Goal: Task Accomplishment & Management: Complete application form

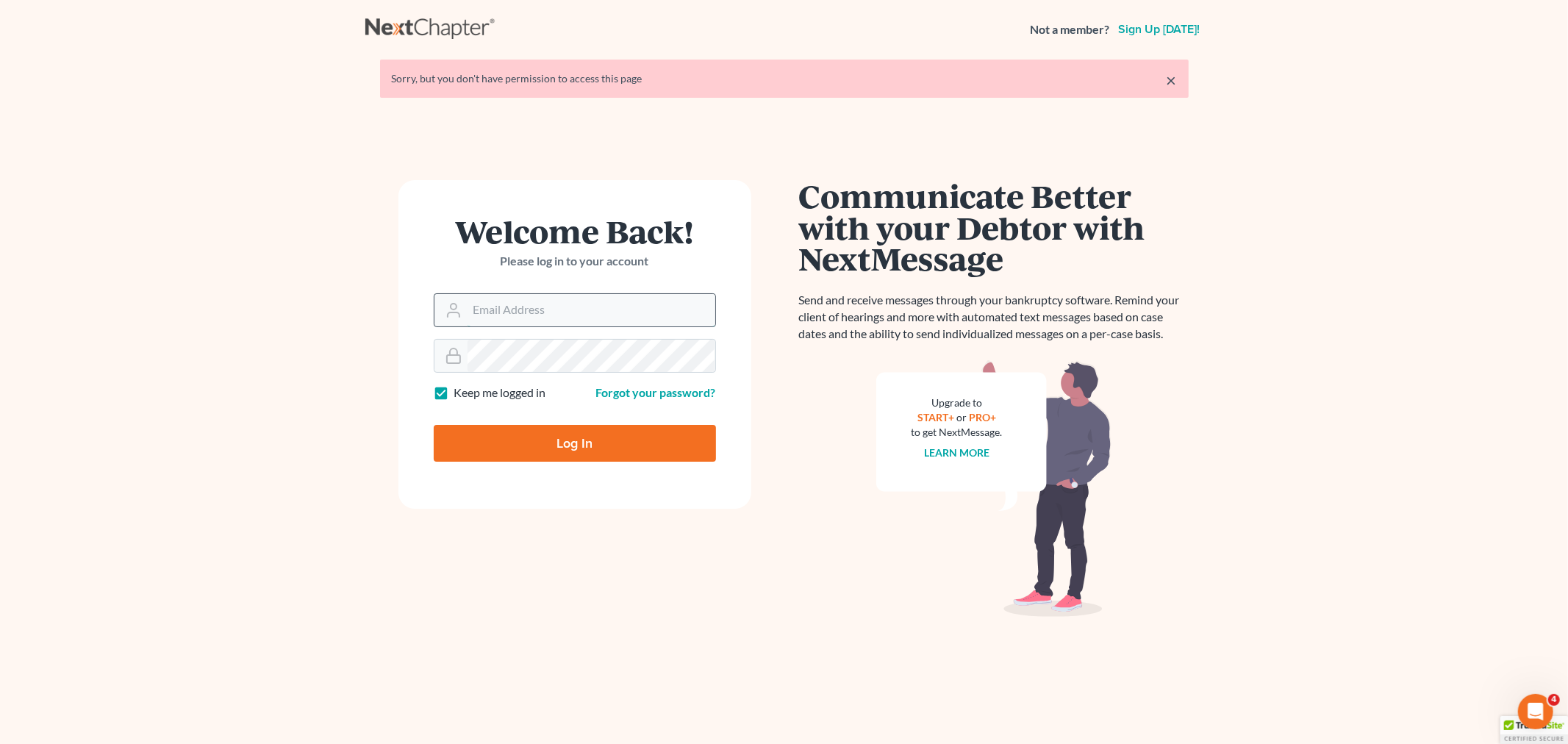
click at [626, 311] on input "Email Address" at bounding box center [591, 311] width 248 height 32
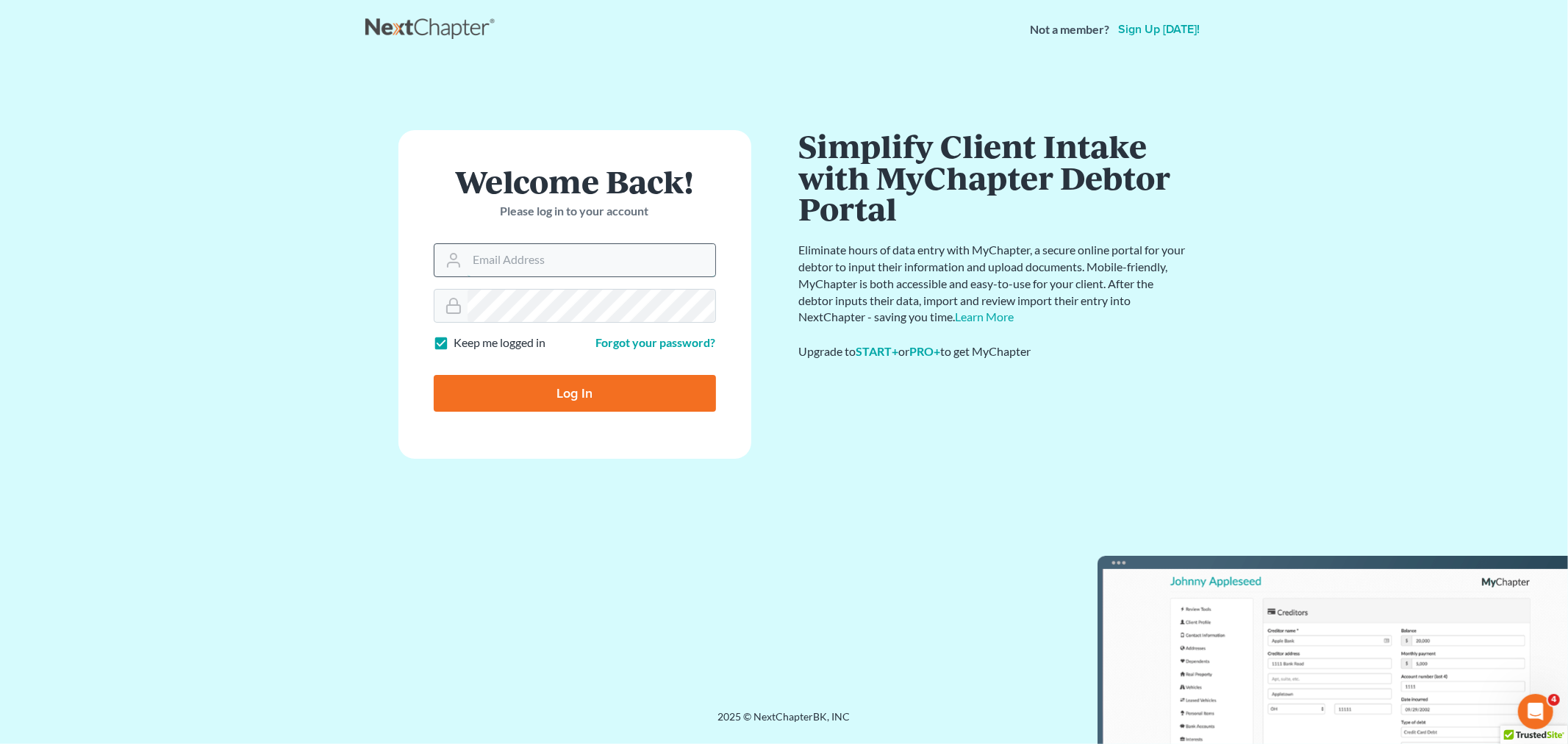
type input "[PERSON_NAME][EMAIL_ADDRESS][DOMAIN_NAME]"
click at [535, 398] on input "Log In" at bounding box center [574, 393] width 282 height 37
type input "Thinking..."
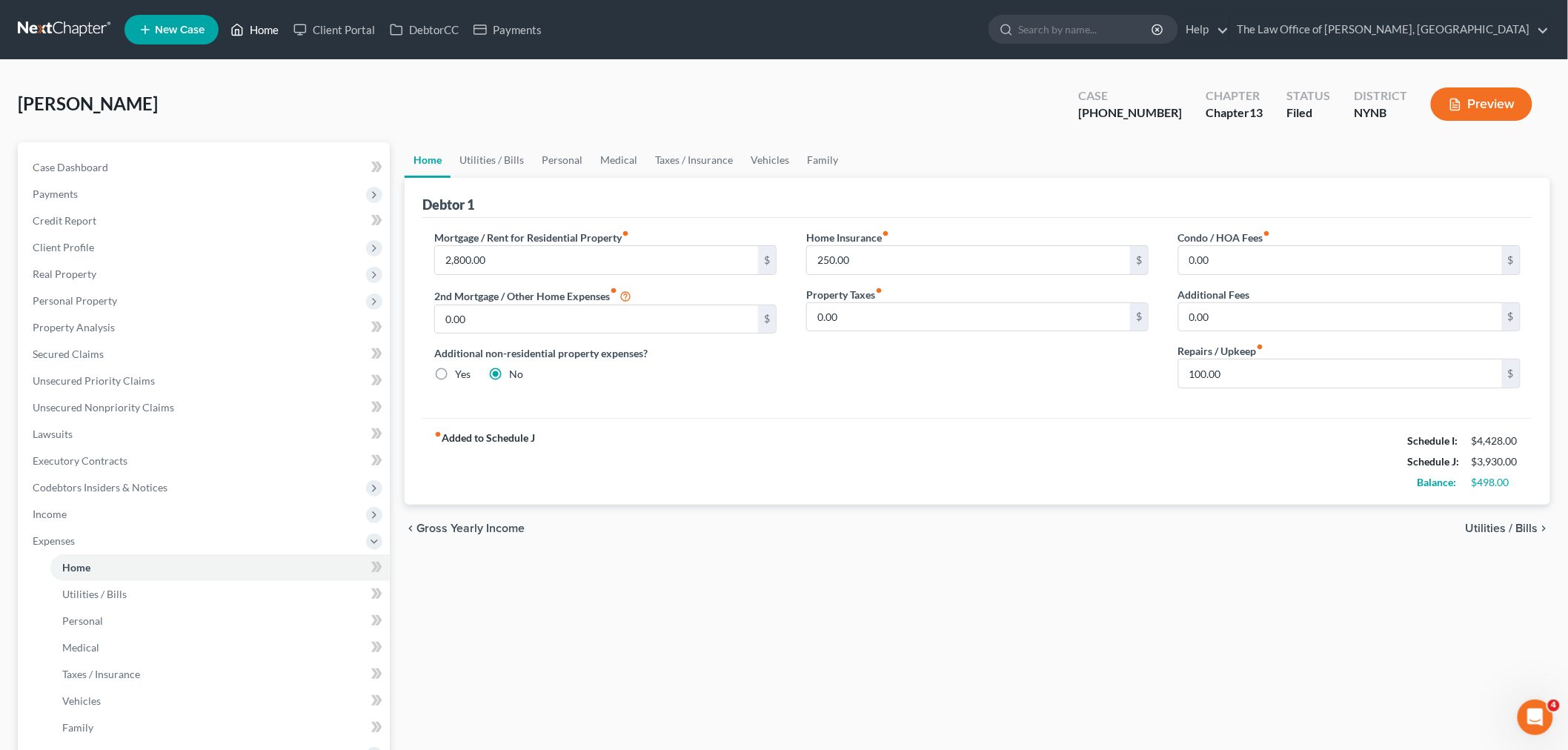
click at [262, 36] on link "Home" at bounding box center [254, 29] width 63 height 26
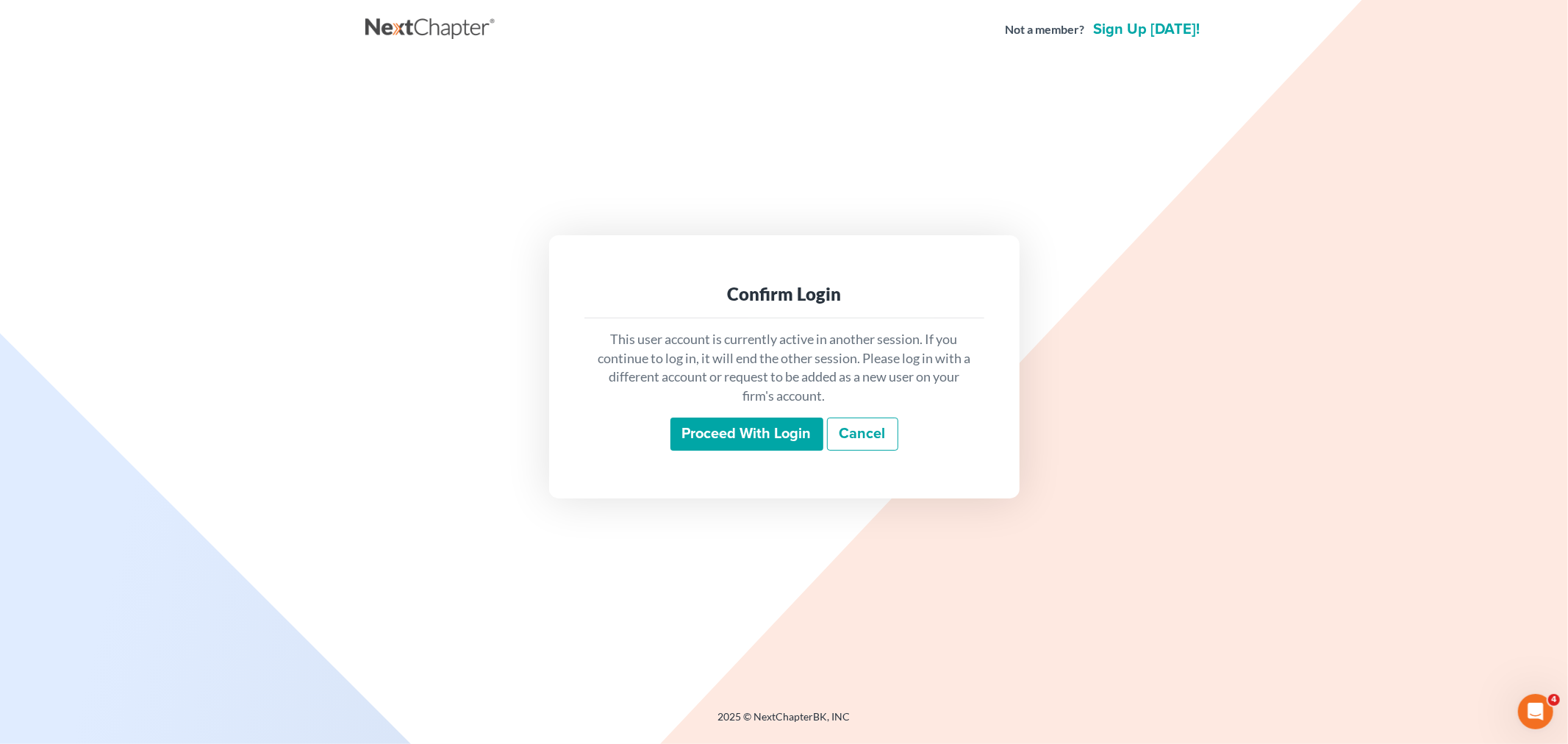
click at [772, 440] on input "Proceed with login" at bounding box center [746, 434] width 153 height 34
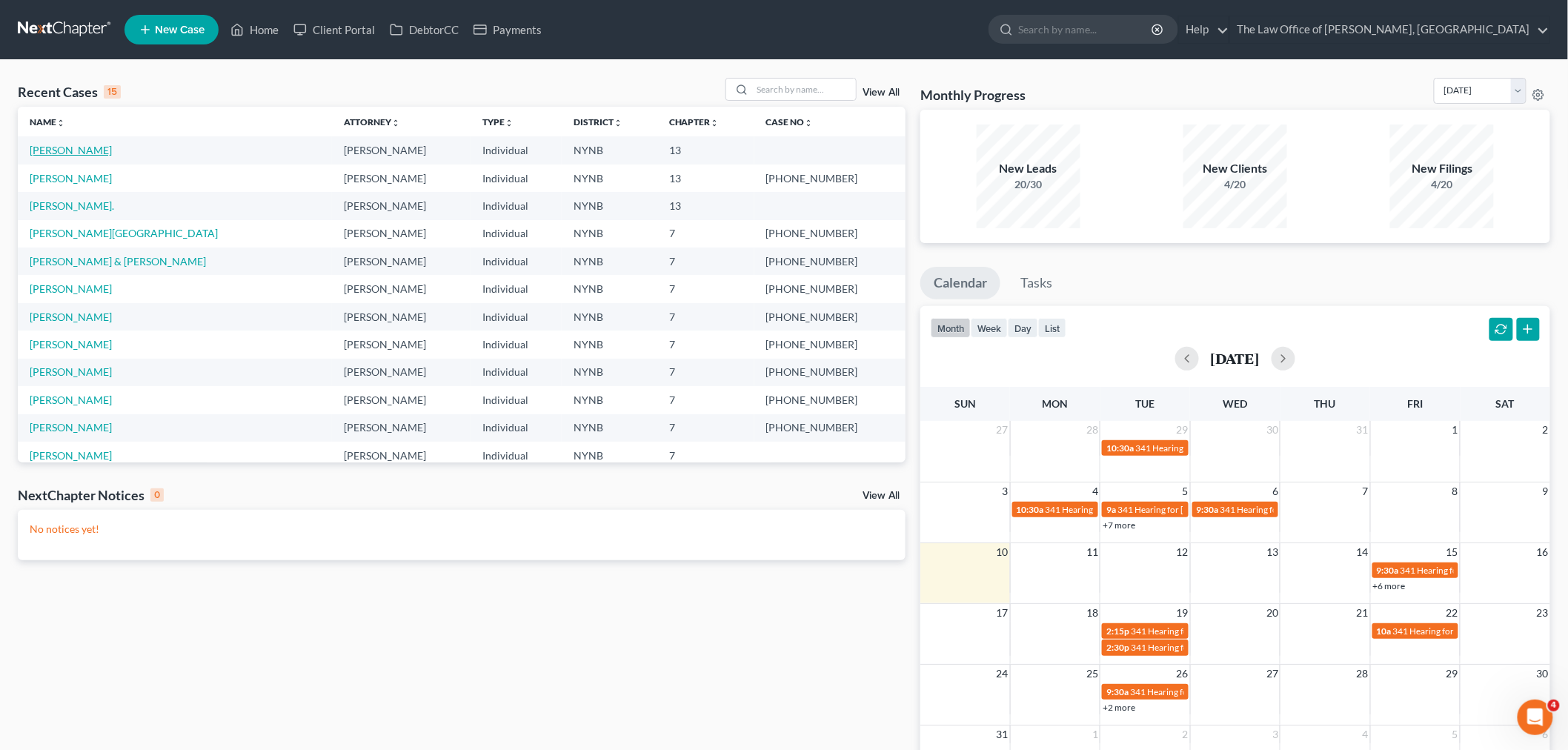
click at [45, 147] on link "[PERSON_NAME]" at bounding box center [70, 149] width 82 height 12
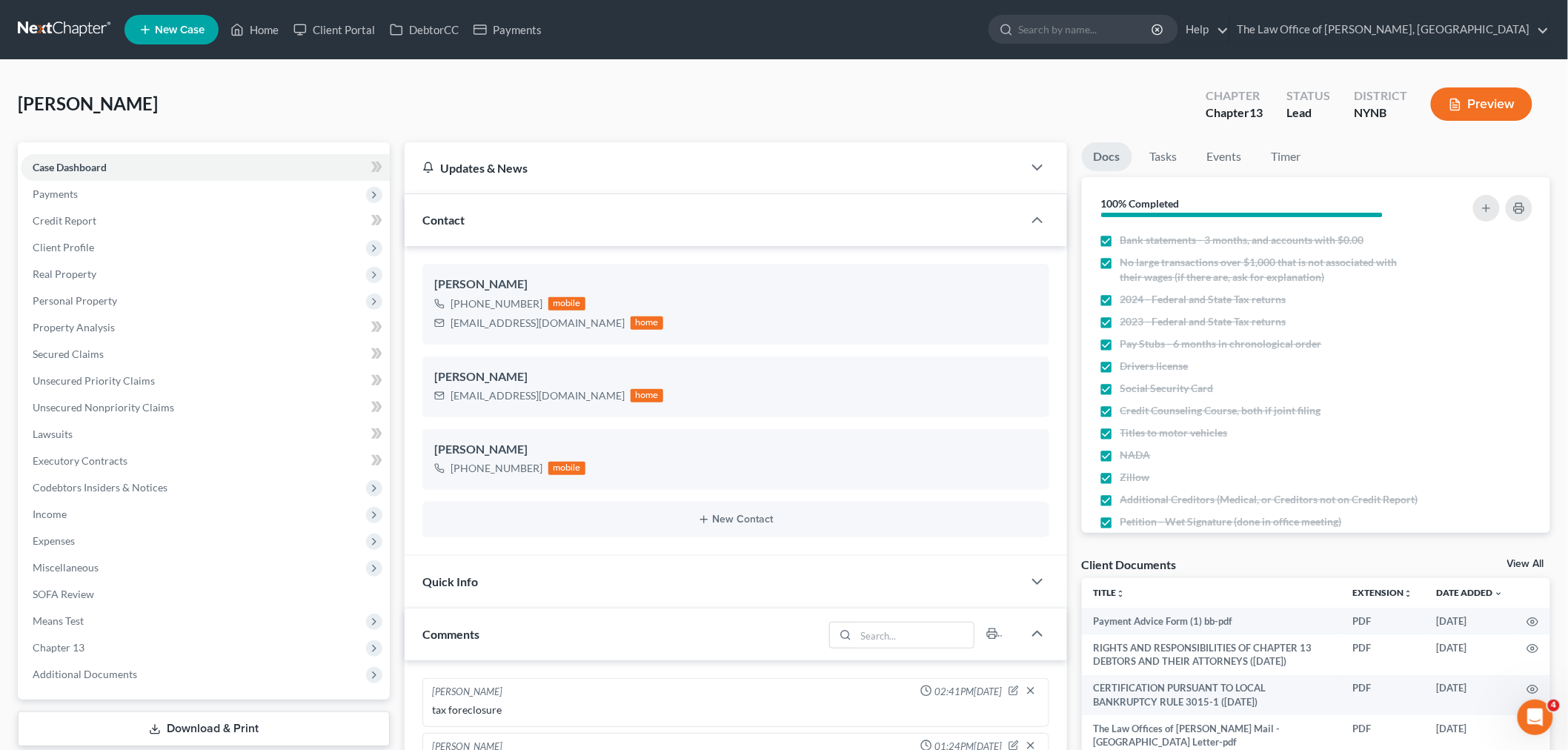
scroll to position [411, 0]
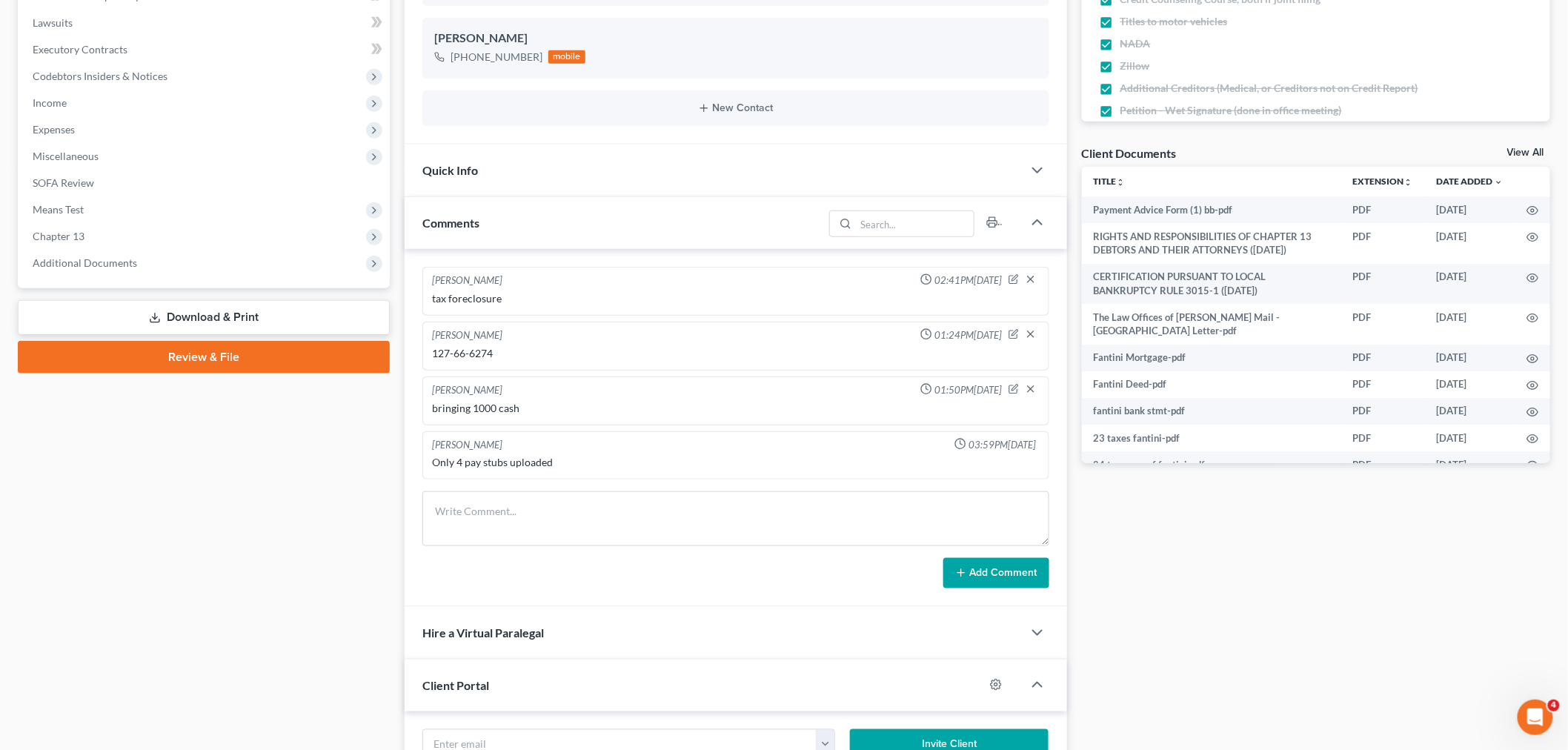
click at [186, 358] on link "Review & File" at bounding box center [203, 358] width 372 height 32
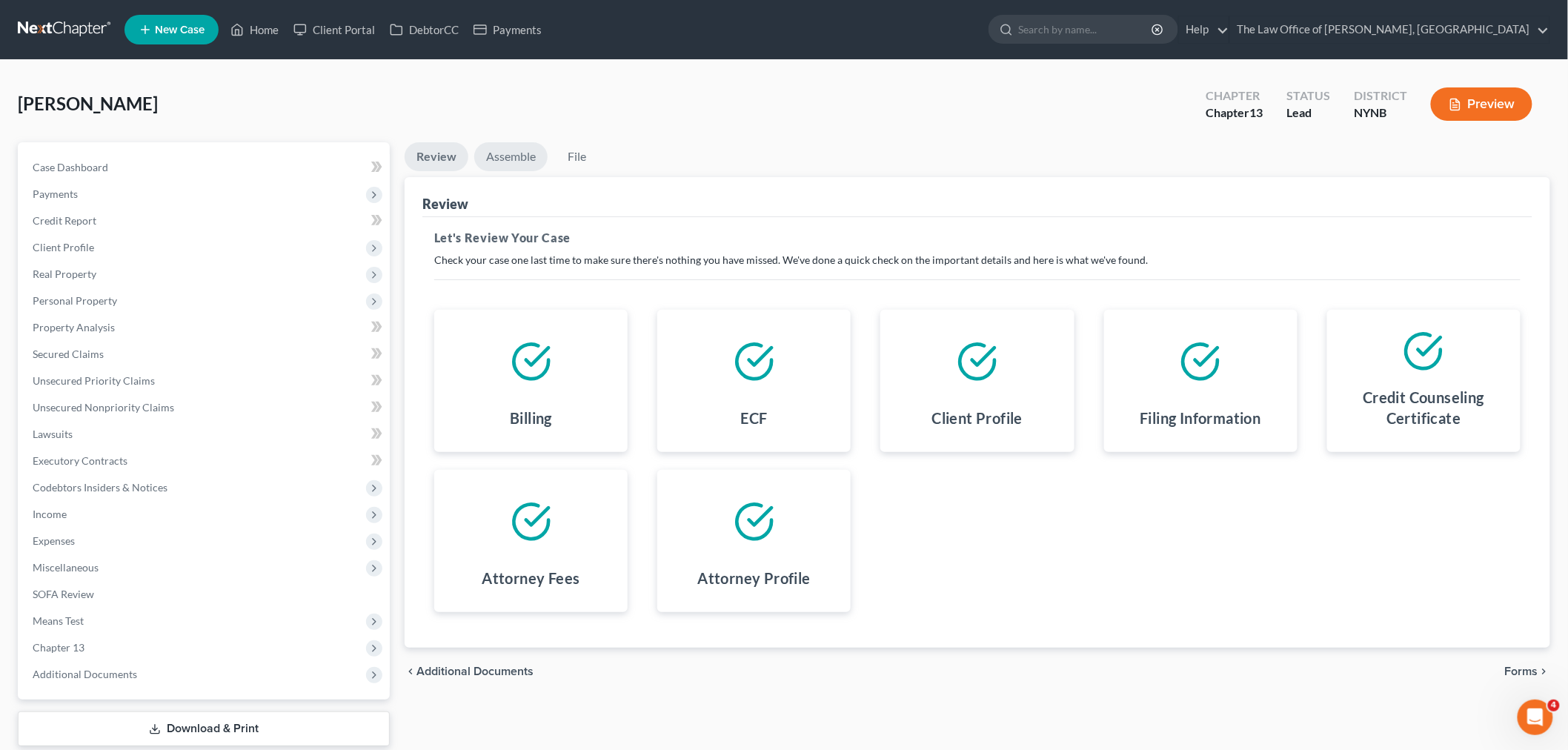
click at [508, 154] on link "Assemble" at bounding box center [512, 156] width 74 height 29
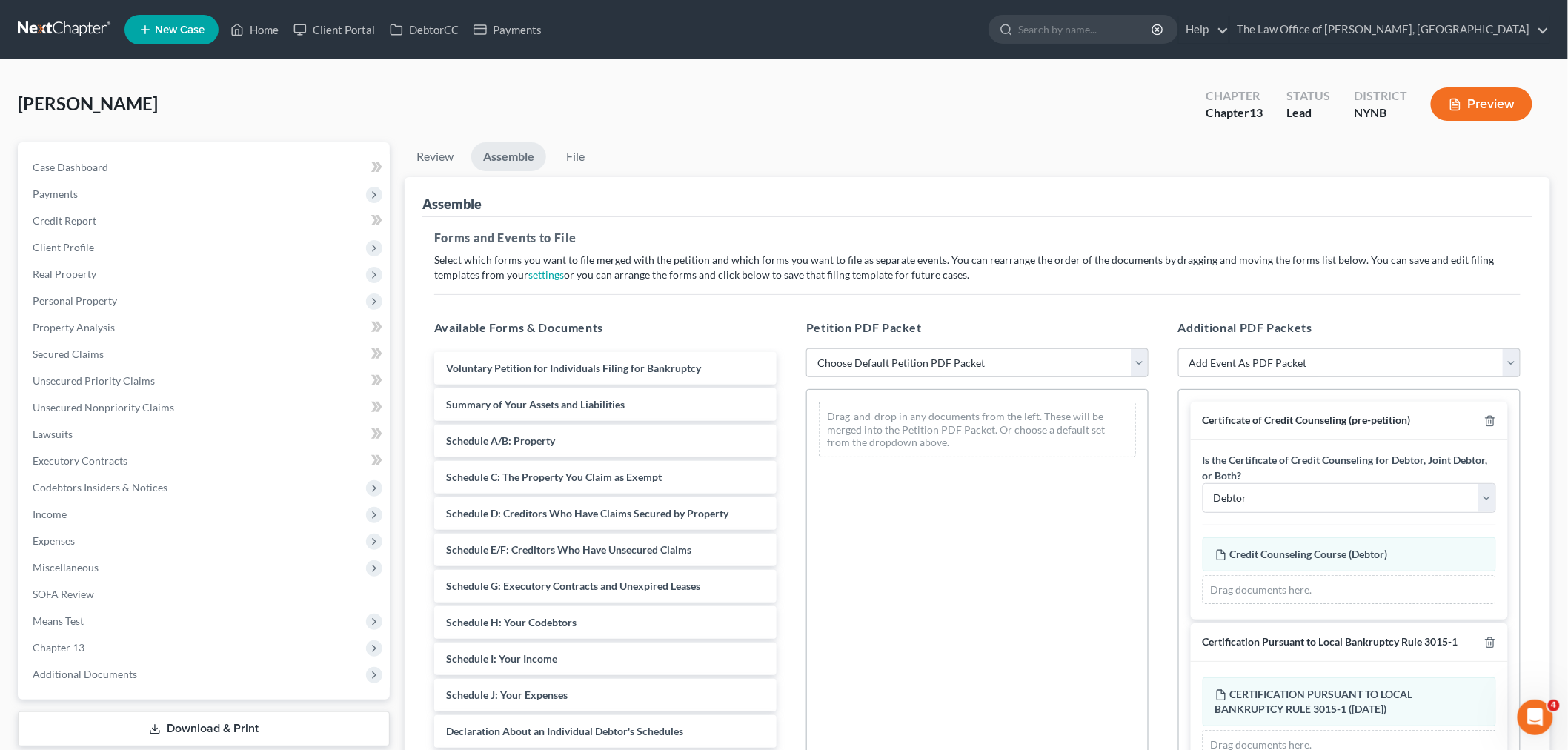
click at [952, 358] on select "Choose Default Petition PDF Packet Complete Bankruptcy Petition (all forms and …" at bounding box center [978, 362] width 342 height 29
select select "0"
click at [807, 348] on select "Choose Default Petition PDF Packet Complete Bankruptcy Petition (all forms and …" at bounding box center [978, 362] width 342 height 29
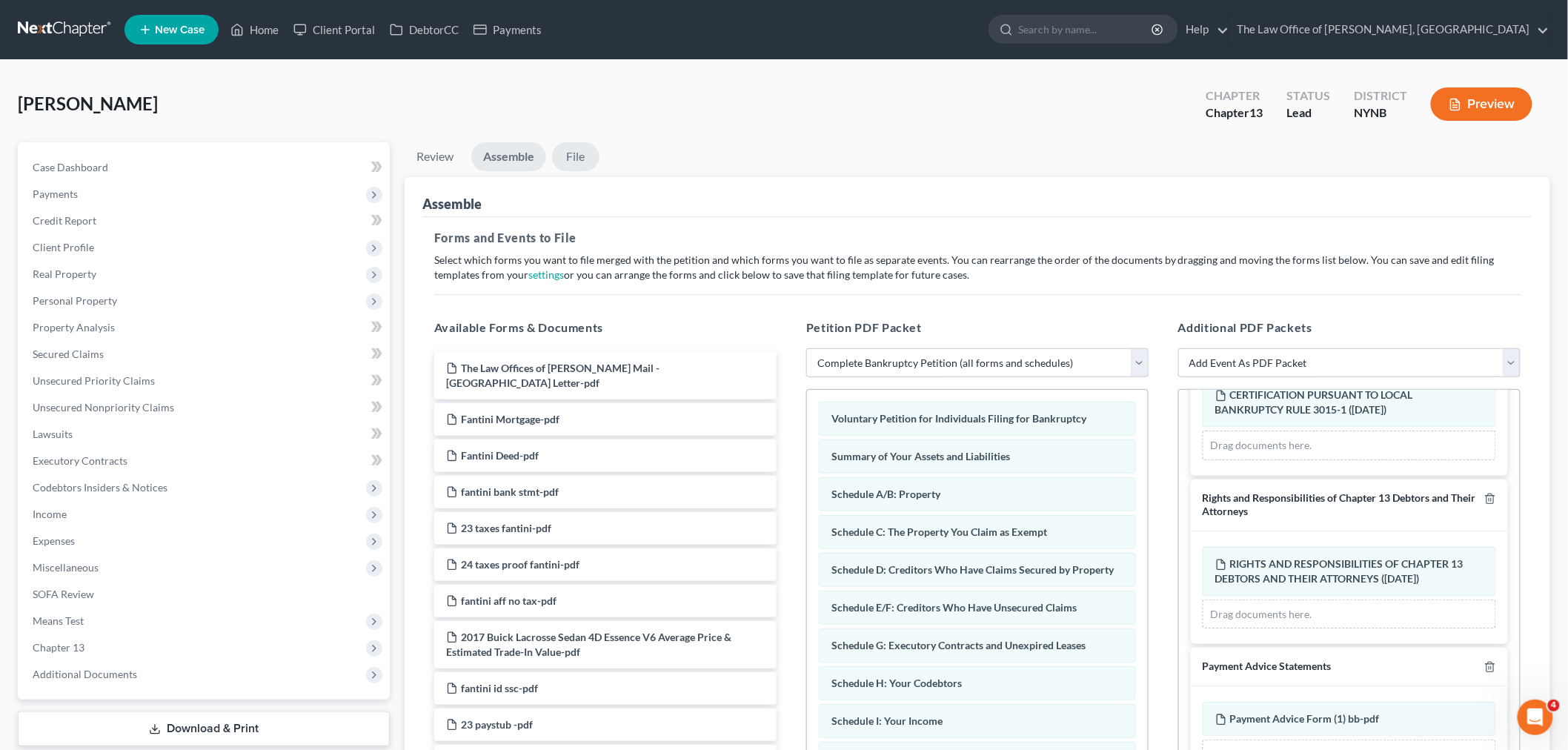
click at [586, 157] on link "File" at bounding box center [576, 156] width 47 height 29
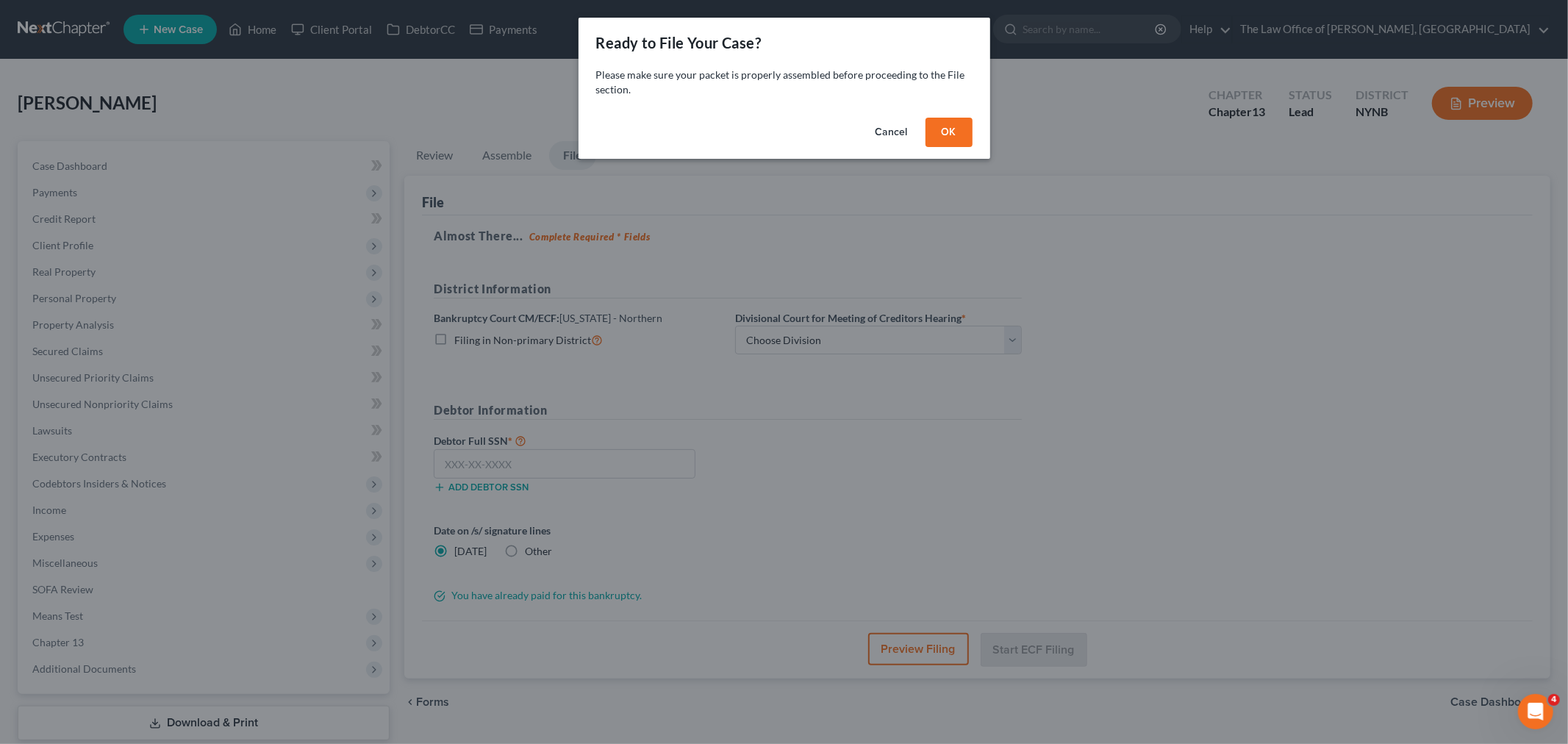
click at [938, 129] on button "OK" at bounding box center [949, 131] width 47 height 29
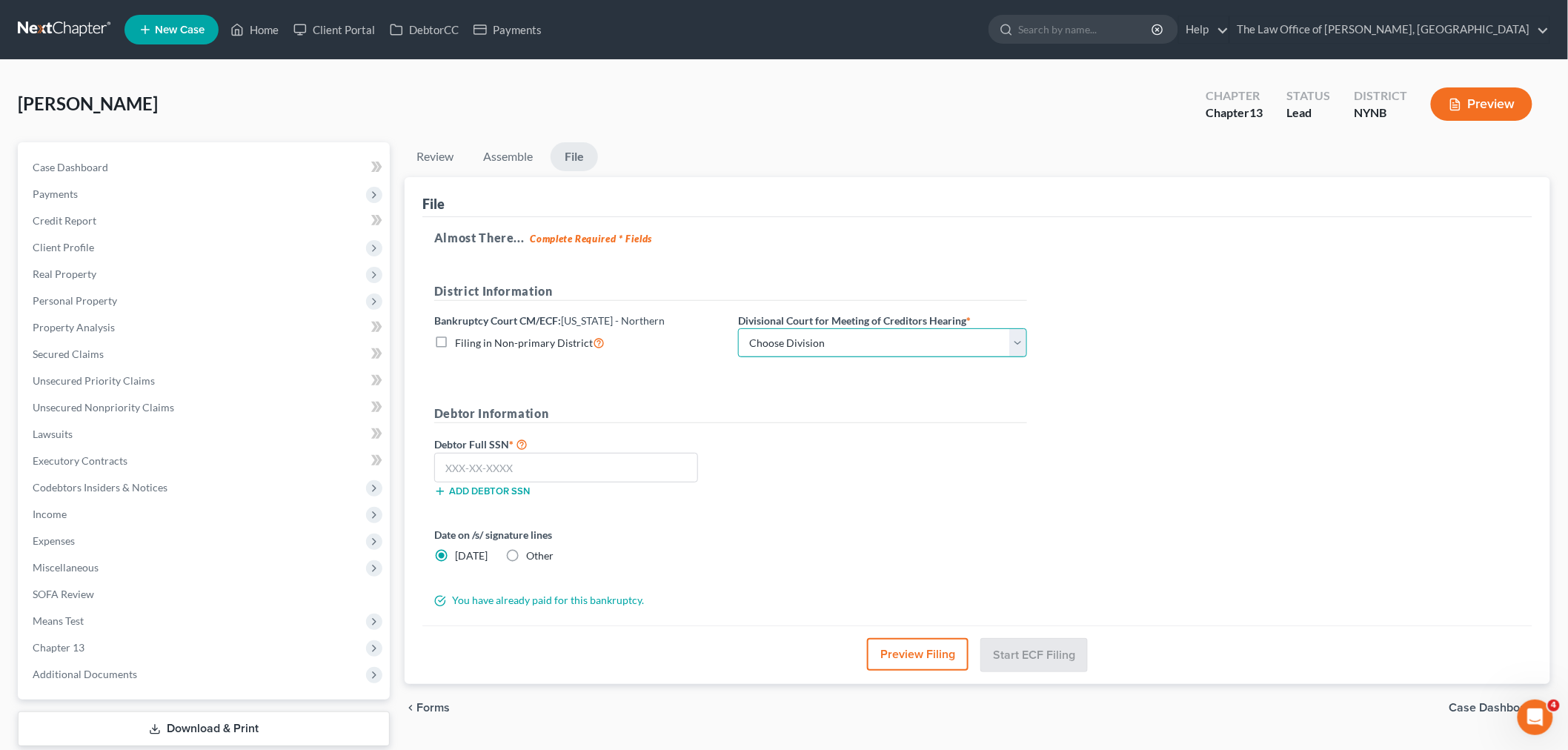
drag, startPoint x: 756, startPoint y: 334, endPoint x: 754, endPoint y: 343, distance: 9.2
click at [755, 336] on select "Choose Division Albany Poughkeepsie Syracuse Utica" at bounding box center [883, 342] width 289 height 29
select select "0"
click at [739, 328] on select "Choose Division Albany Poughkeepsie Syracuse Utica" at bounding box center [883, 342] width 289 height 29
click at [520, 468] on input "text" at bounding box center [566, 467] width 264 height 29
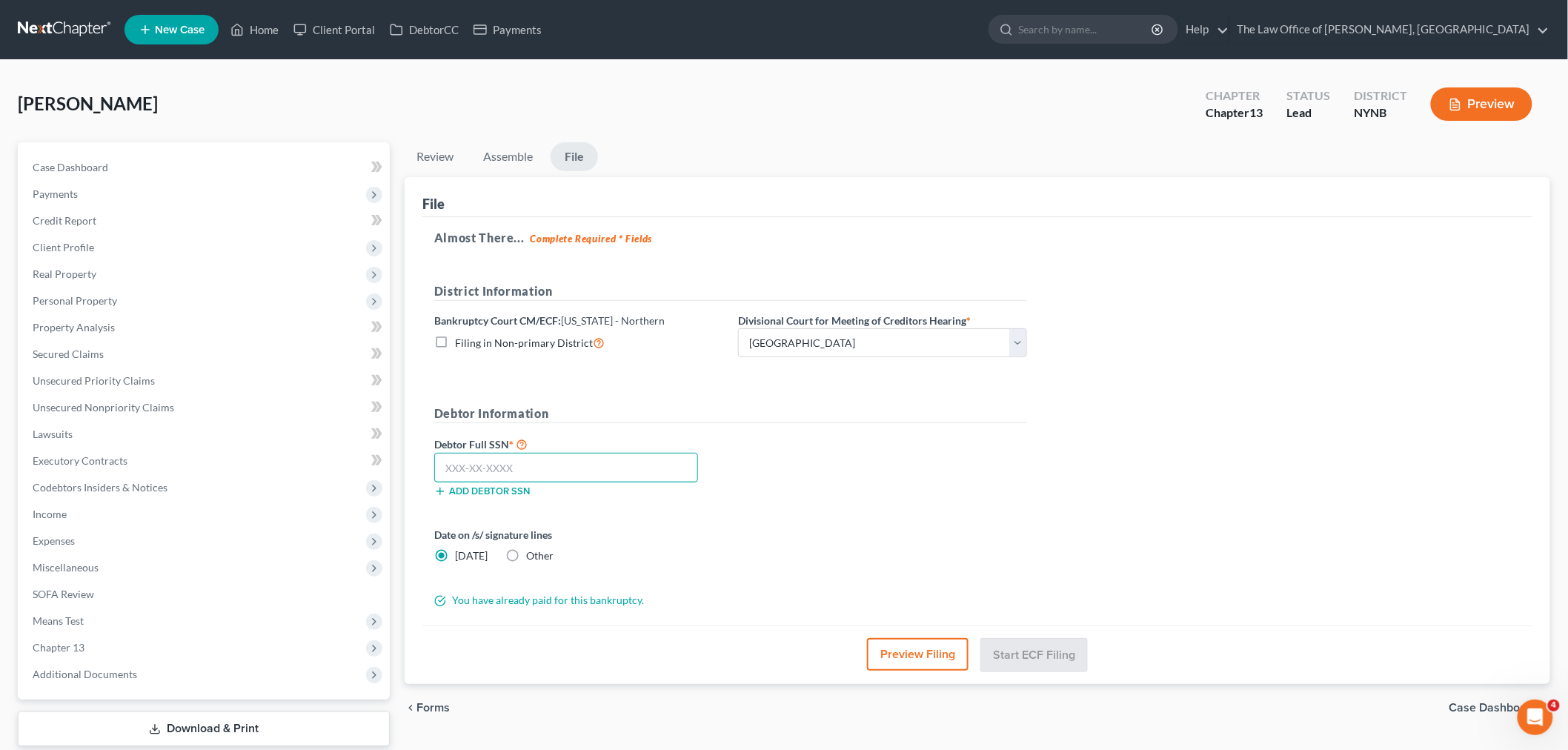
paste input "127-66-6274"
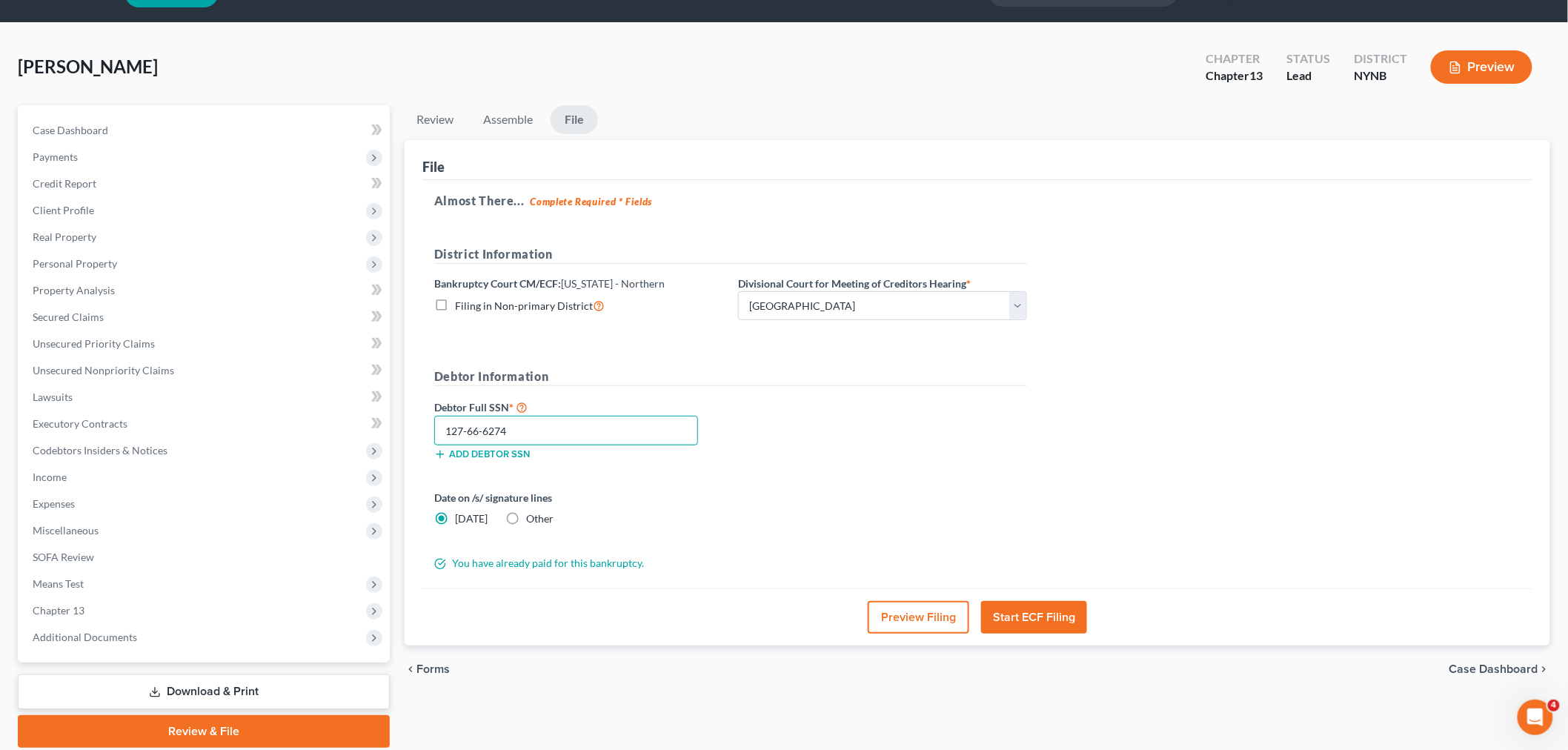
scroll to position [90, 0]
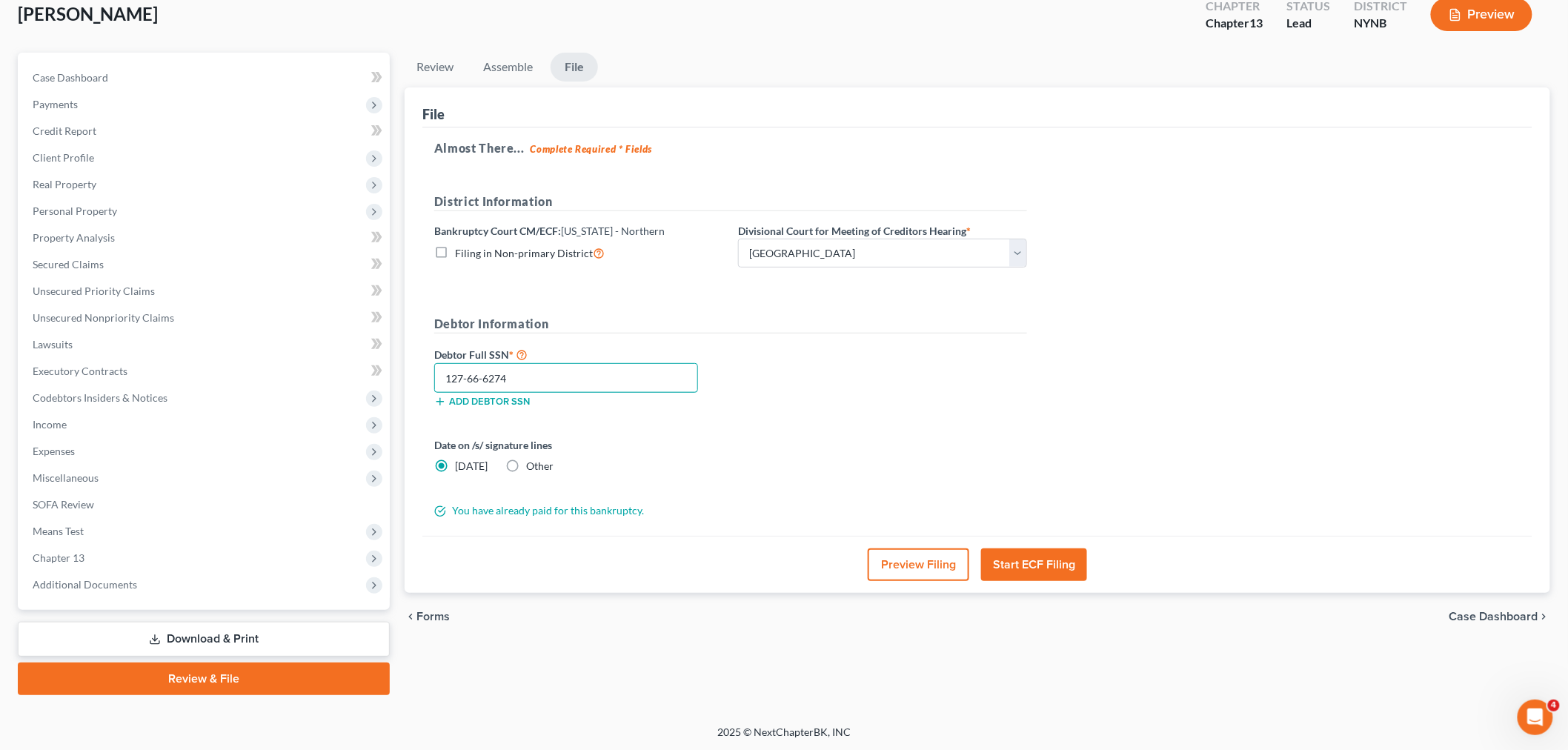
type input "127-66-6274"
click at [1021, 562] on button "Start ECF Filing" at bounding box center [1035, 565] width 106 height 32
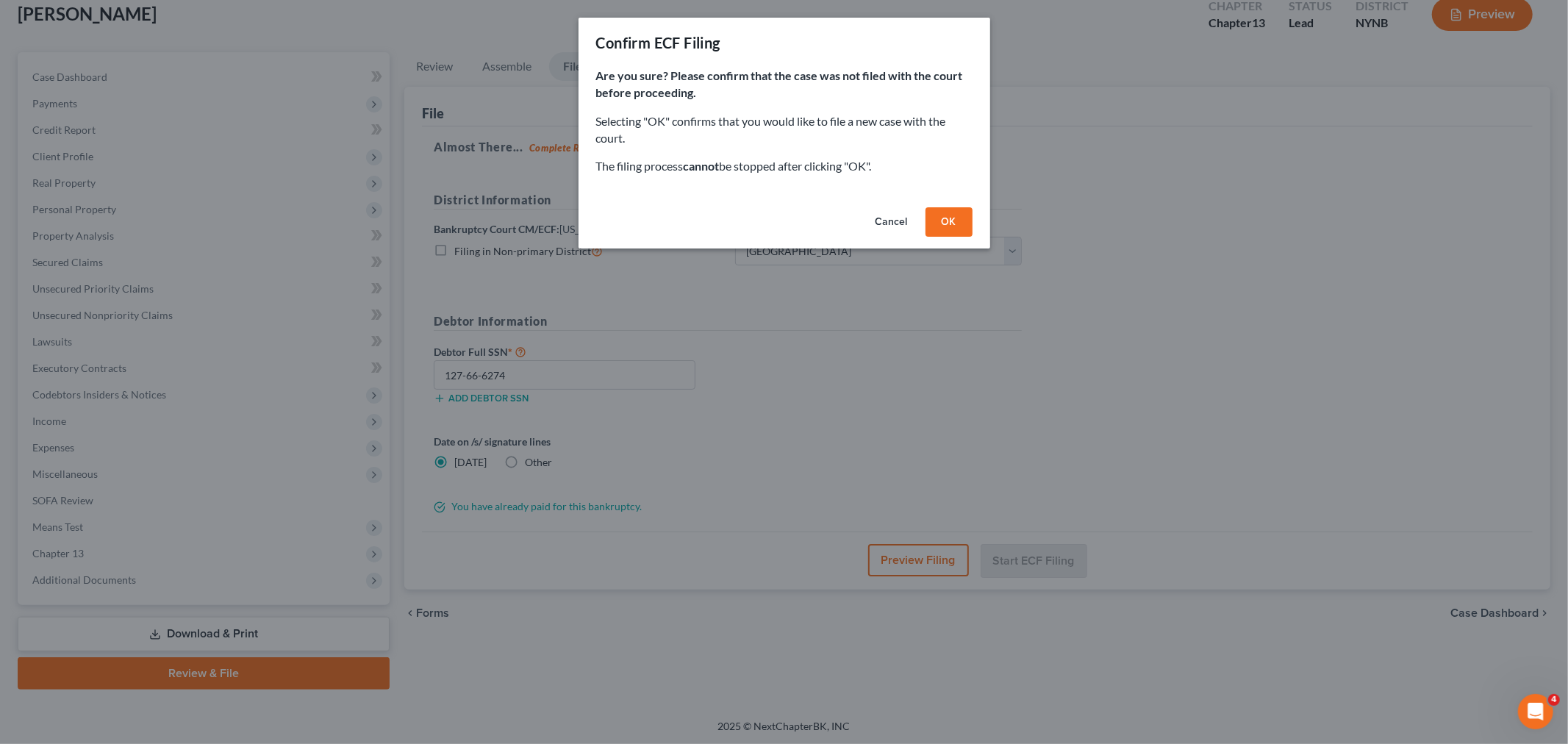
click at [960, 223] on button "OK" at bounding box center [949, 221] width 47 height 29
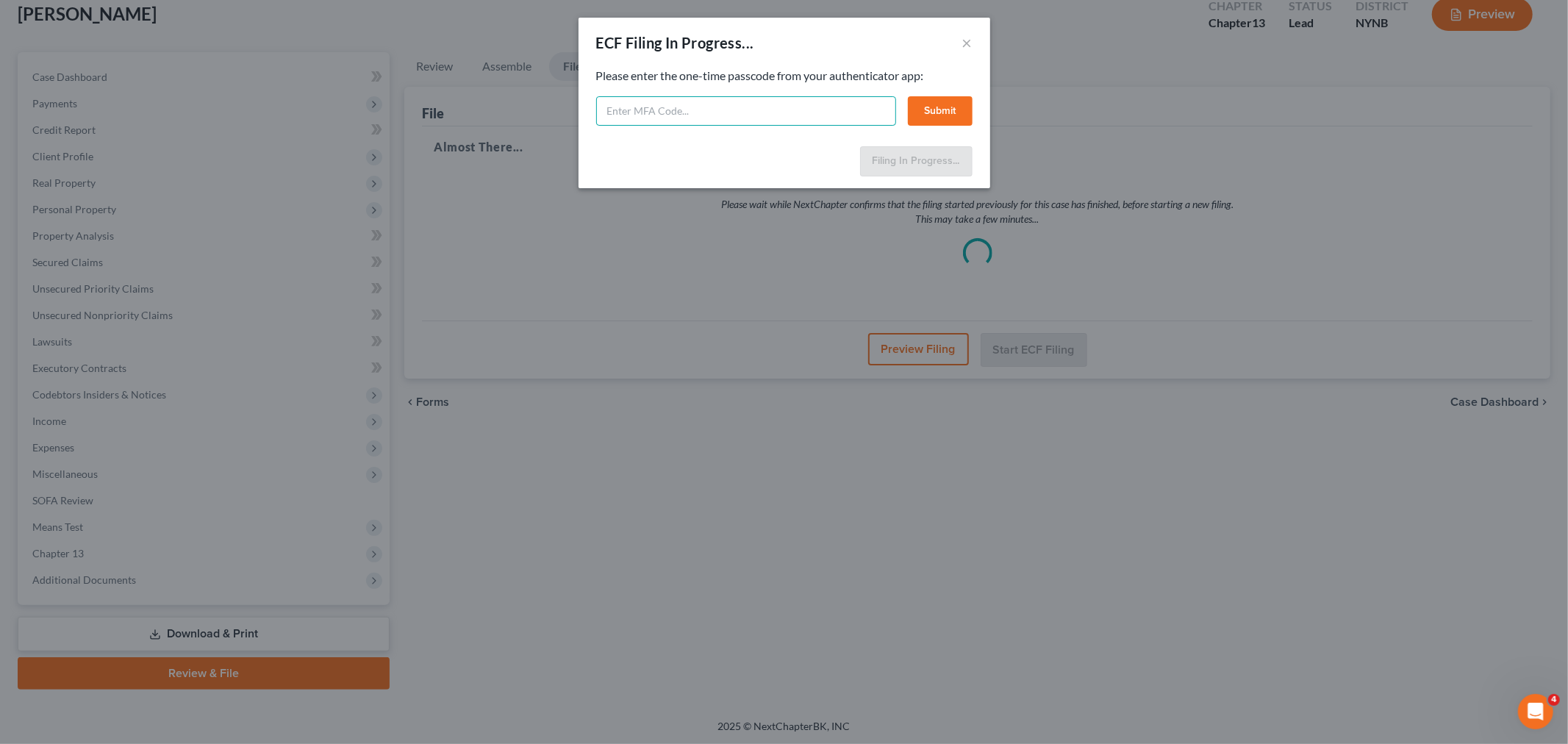
click at [722, 111] on input "text" at bounding box center [746, 111] width 300 height 29
type input "706888"
click at [940, 108] on button "Submit" at bounding box center [940, 111] width 65 height 29
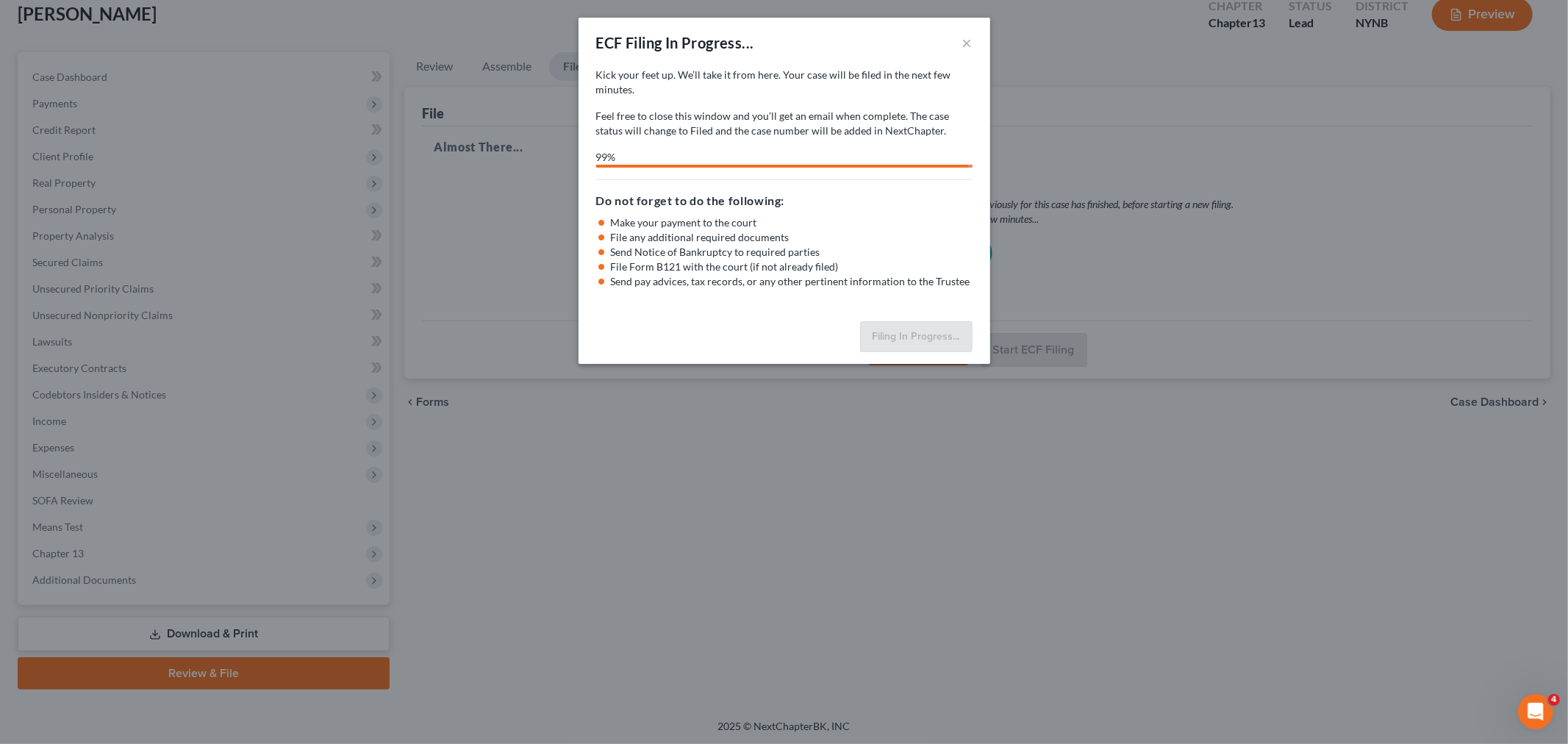
select select "0"
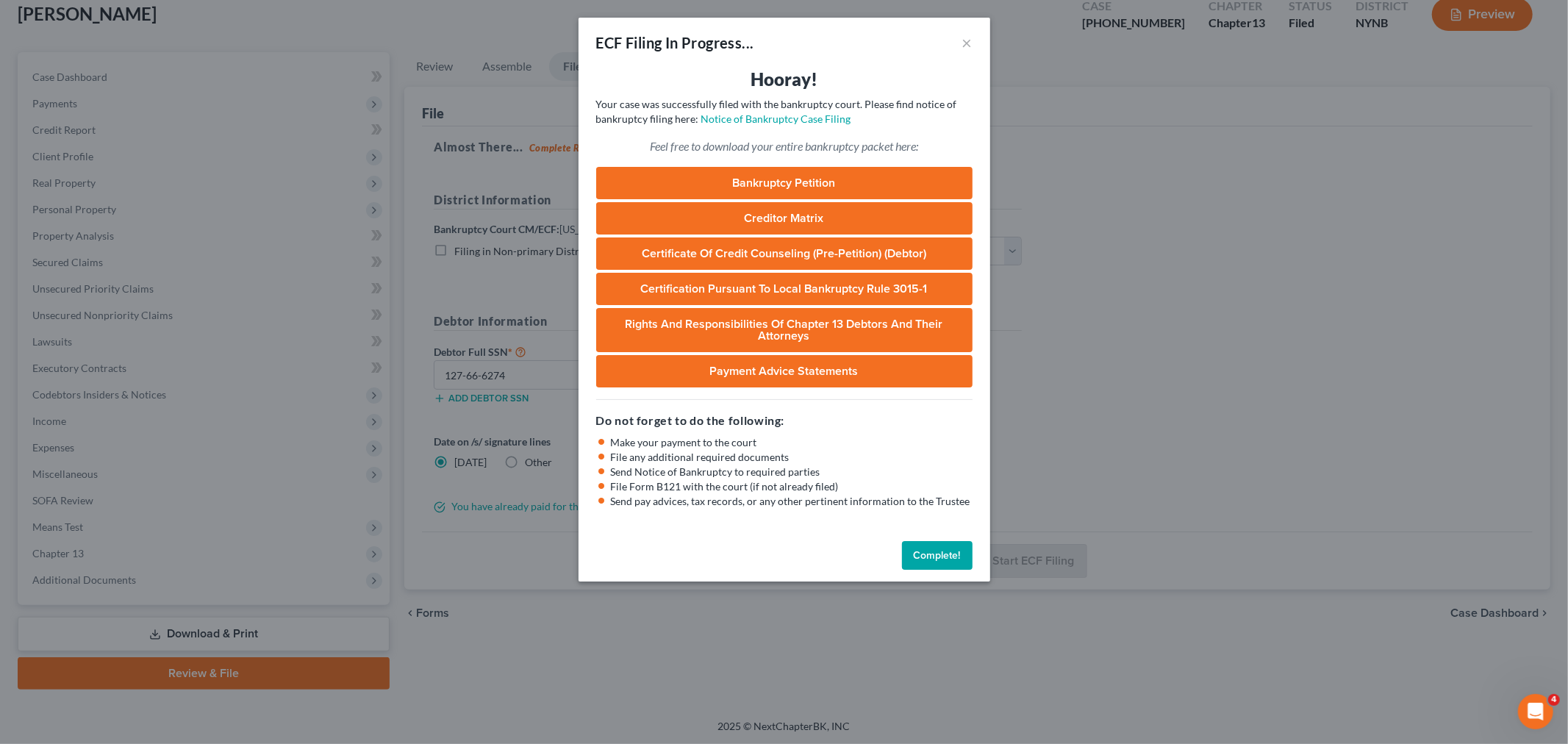
drag, startPoint x: 957, startPoint y: 553, endPoint x: 953, endPoint y: 502, distance: 51.2
click at [954, 553] on button "Complete!" at bounding box center [937, 555] width 70 height 29
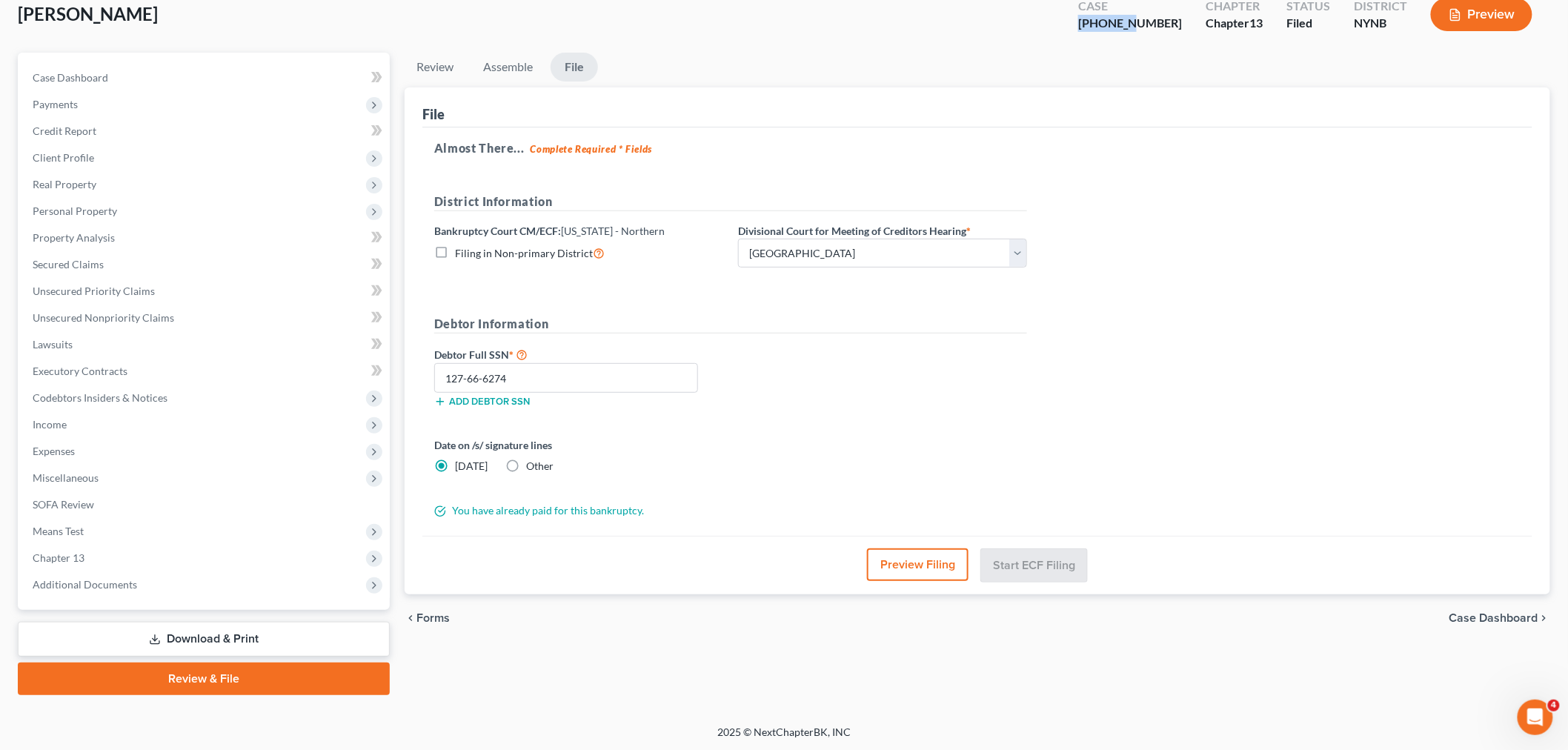
drag, startPoint x: 1173, startPoint y: 26, endPoint x: 1082, endPoint y: 46, distance: 93.2
click at [1122, 26] on div "25-10909-1" at bounding box center [1130, 24] width 104 height 17
copy div "25-10909"
click at [110, 557] on span "Chapter 13" at bounding box center [205, 558] width 369 height 26
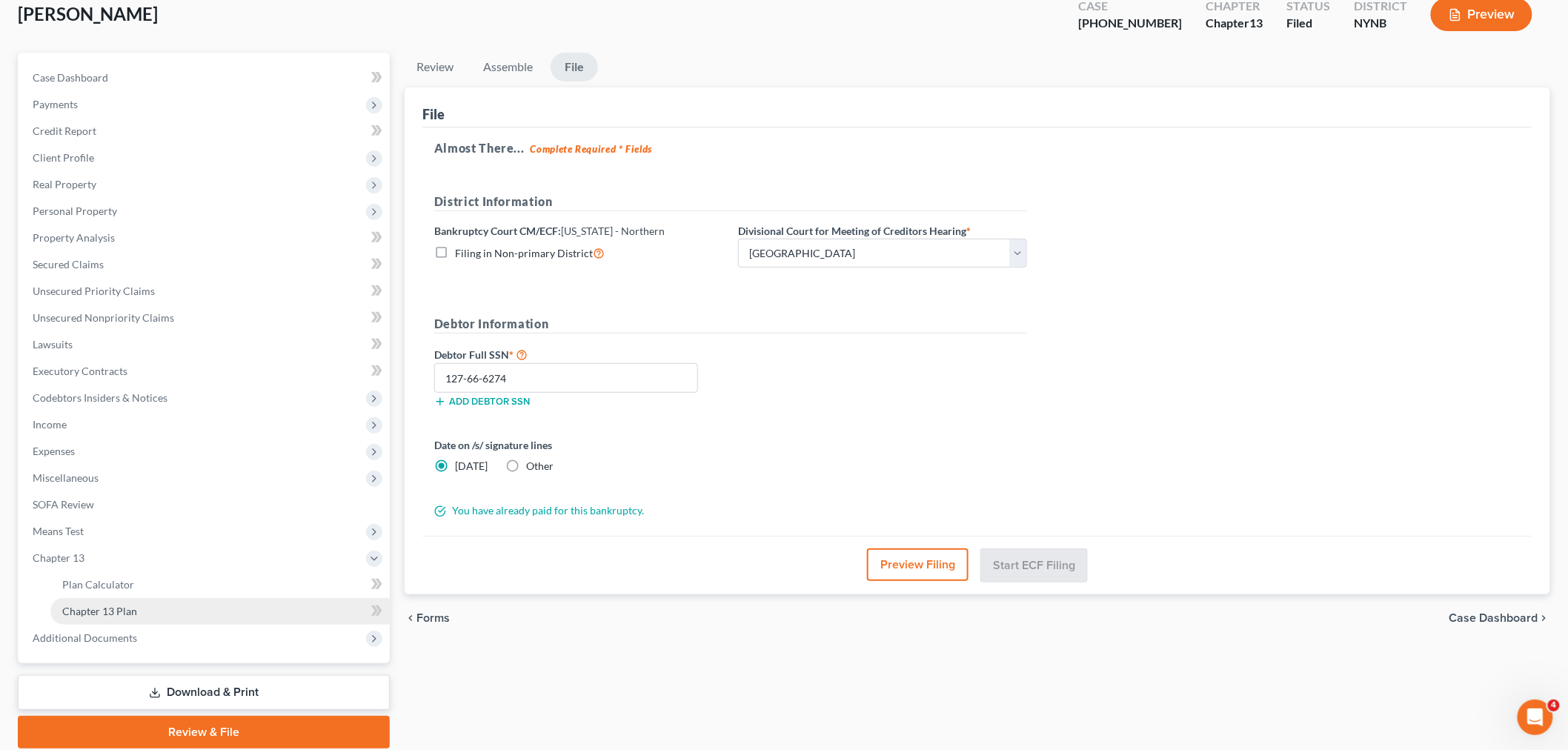
click at [93, 605] on span "Chapter 13 Plan" at bounding box center [99, 611] width 75 height 12
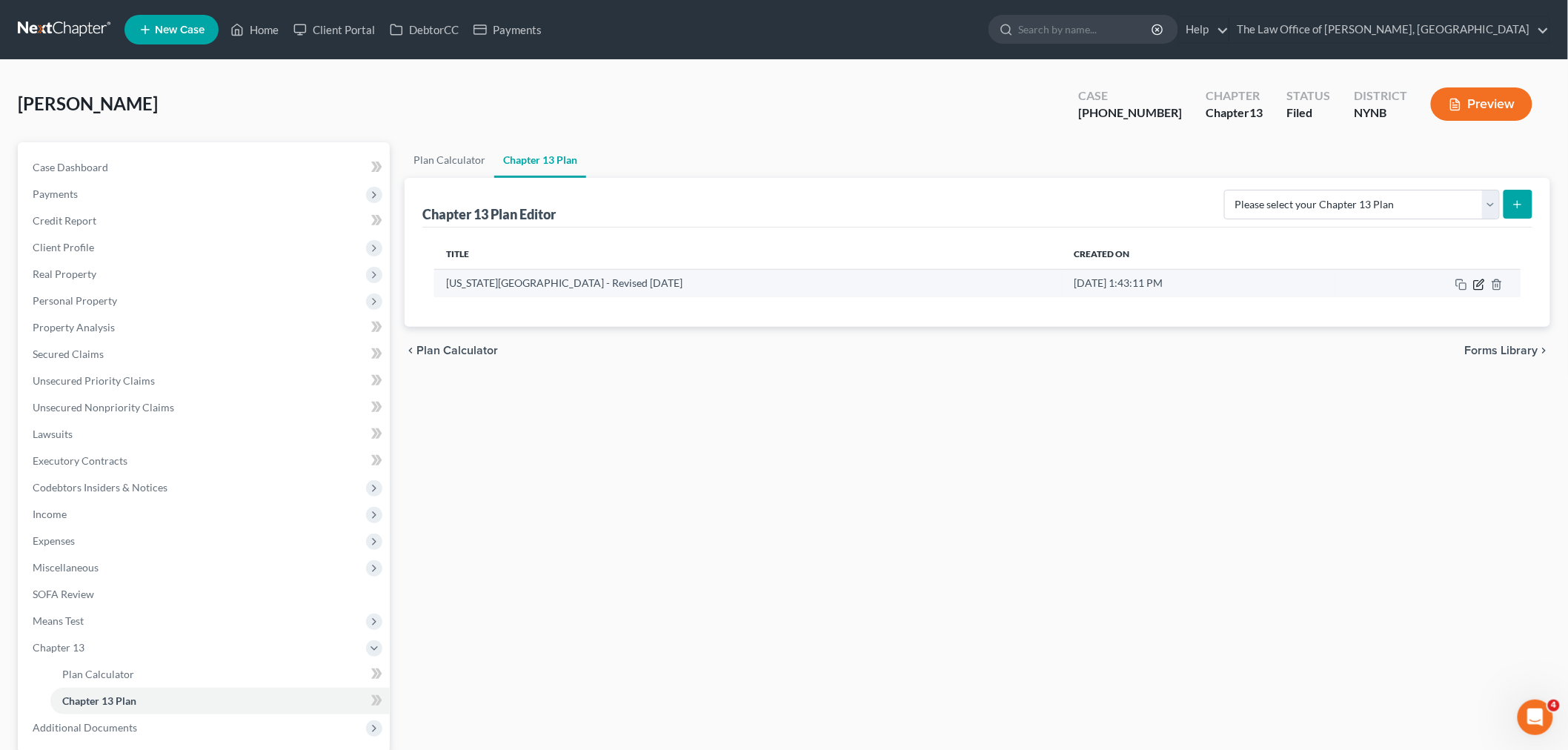
click at [1483, 288] on icon "button" at bounding box center [1478, 284] width 9 height 9
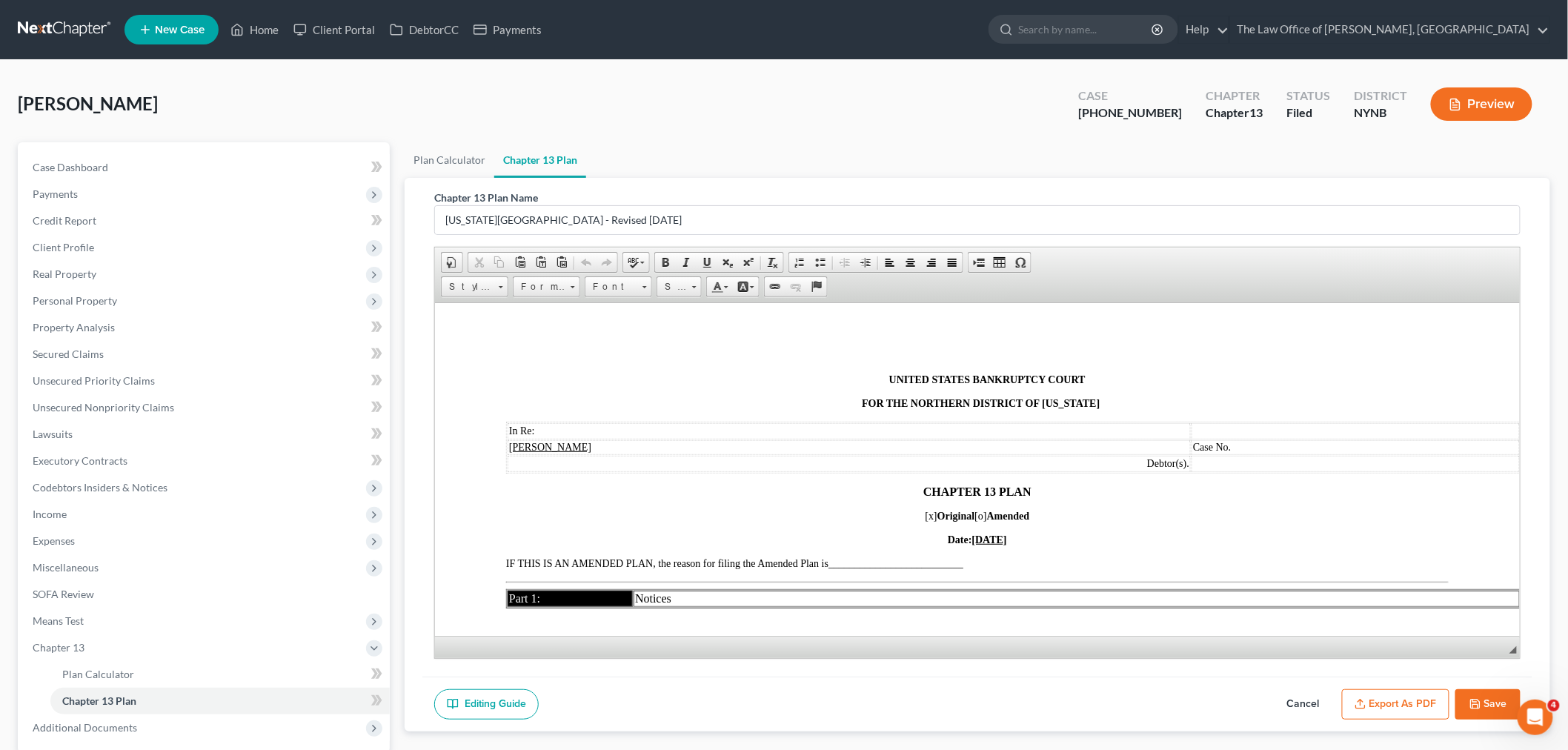
click at [1310, 447] on td "Case No." at bounding box center [1355, 447] width 328 height 15
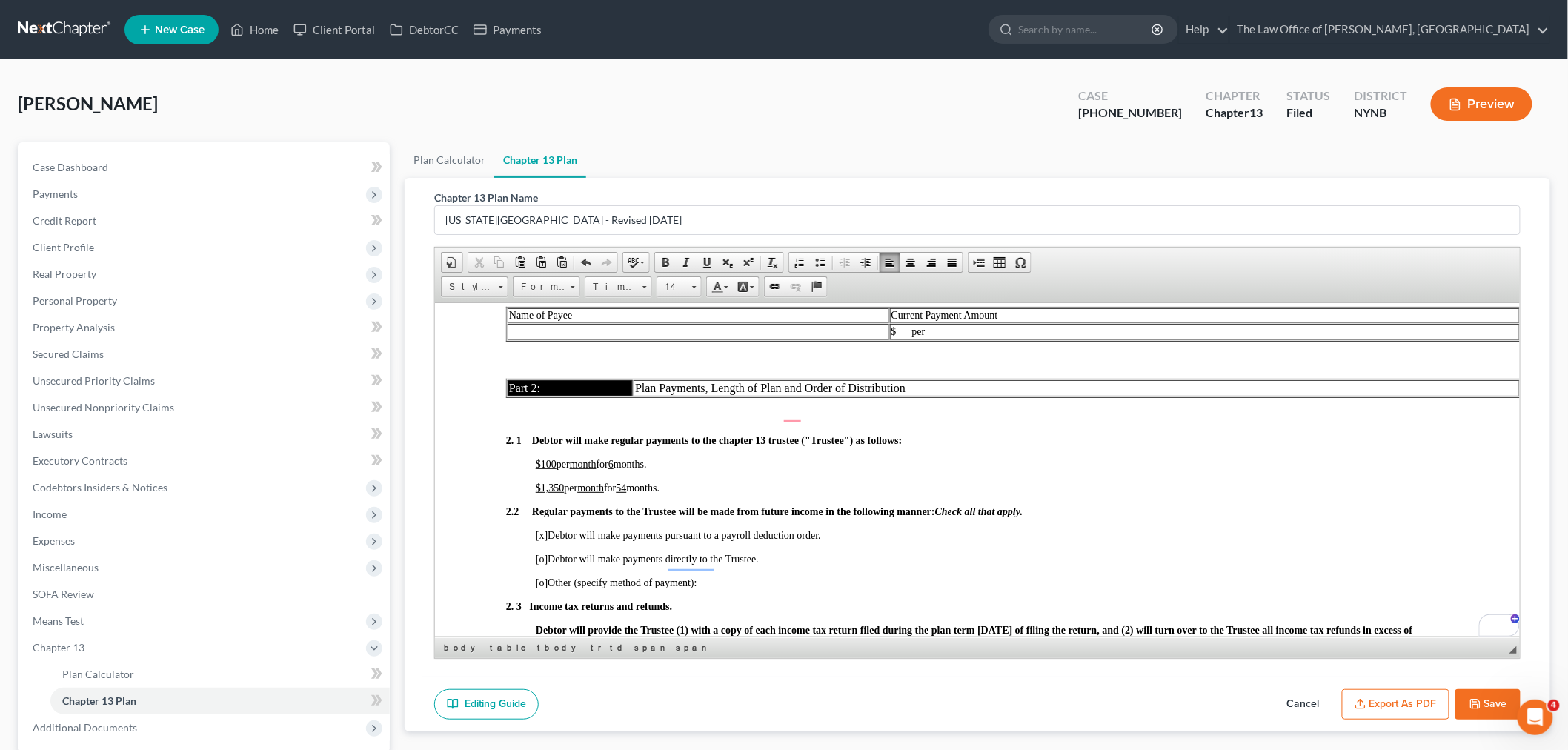
scroll to position [906, 0]
click at [541, 542] on span "[x]" at bounding box center [541, 536] width 12 height 11
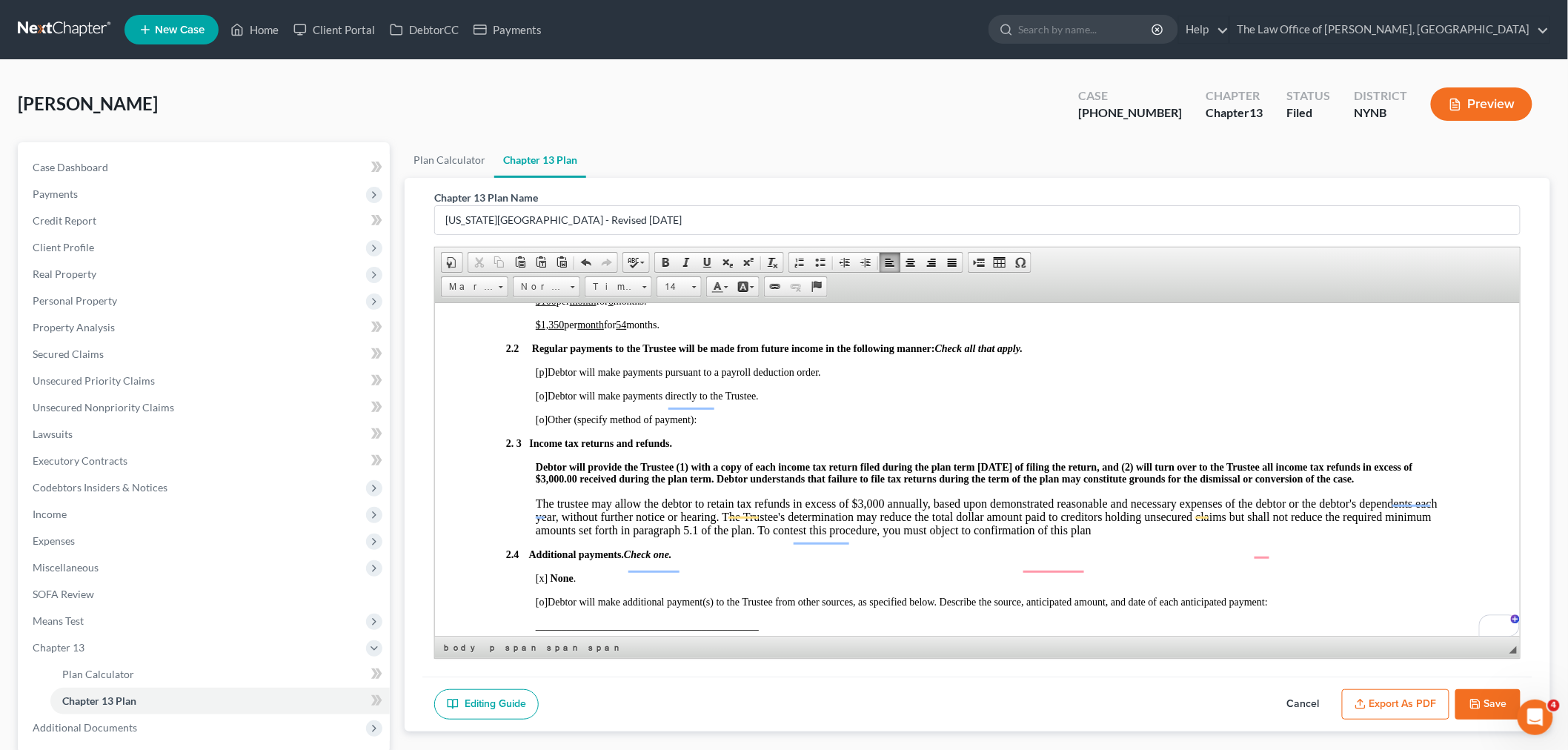
scroll to position [1071, 0]
click at [543, 425] on span "[o]" at bounding box center [541, 419] width 12 height 11
click at [756, 426] on p "[x ] Other (specify method of payment):" at bounding box center [992, 419] width 914 height 12
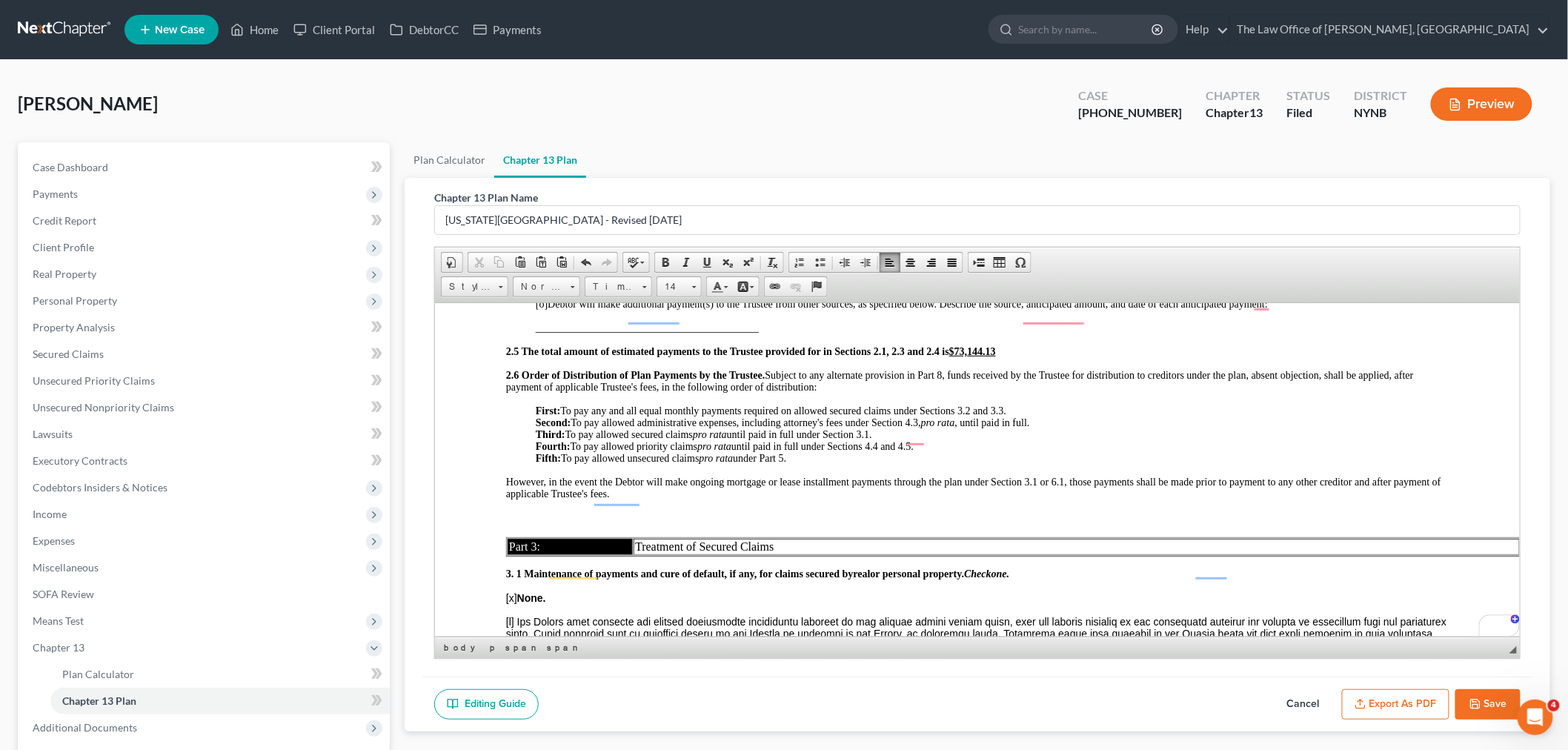
scroll to position [0, 0]
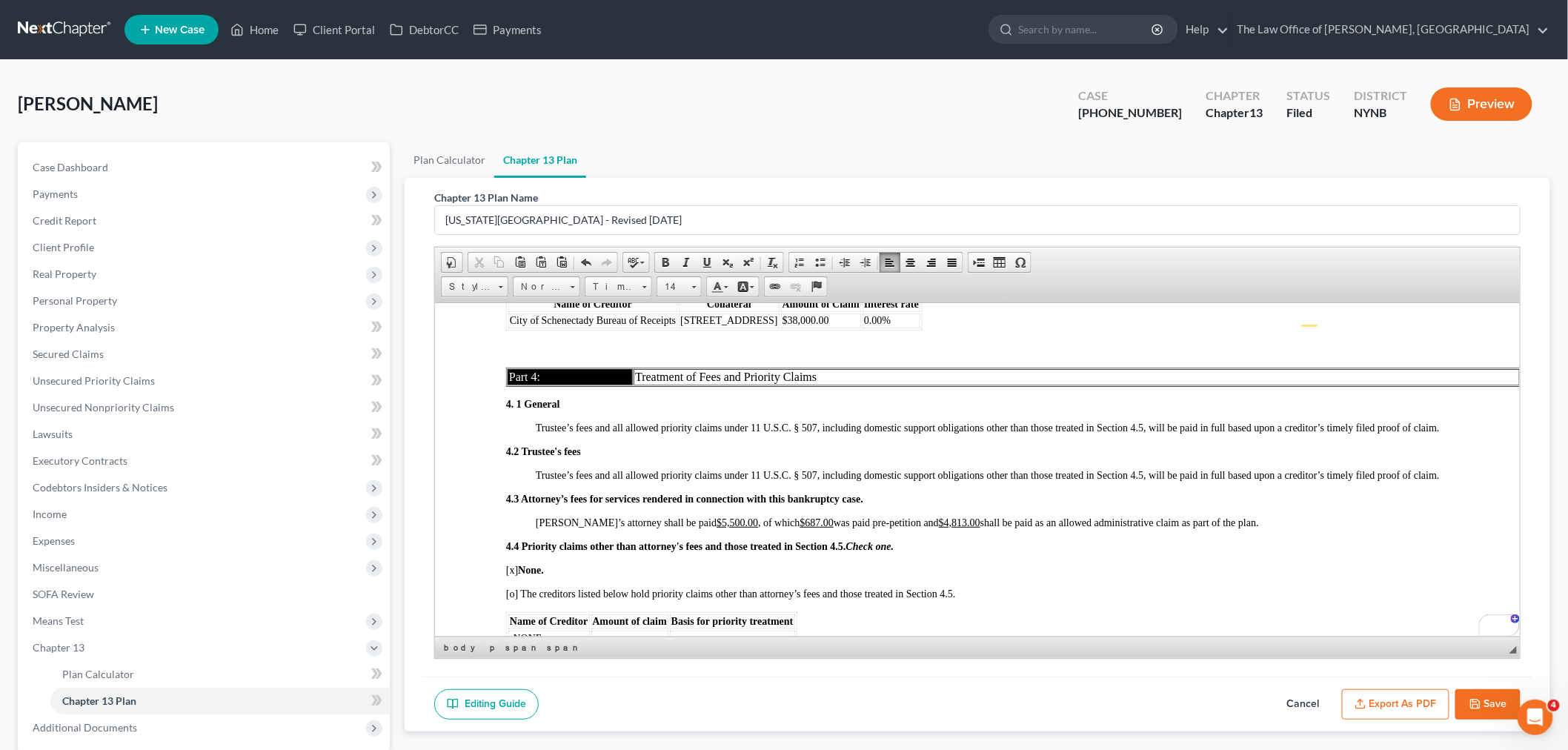
click at [863, 325] on span "0.00%" at bounding box center [877, 320] width 26 height 11
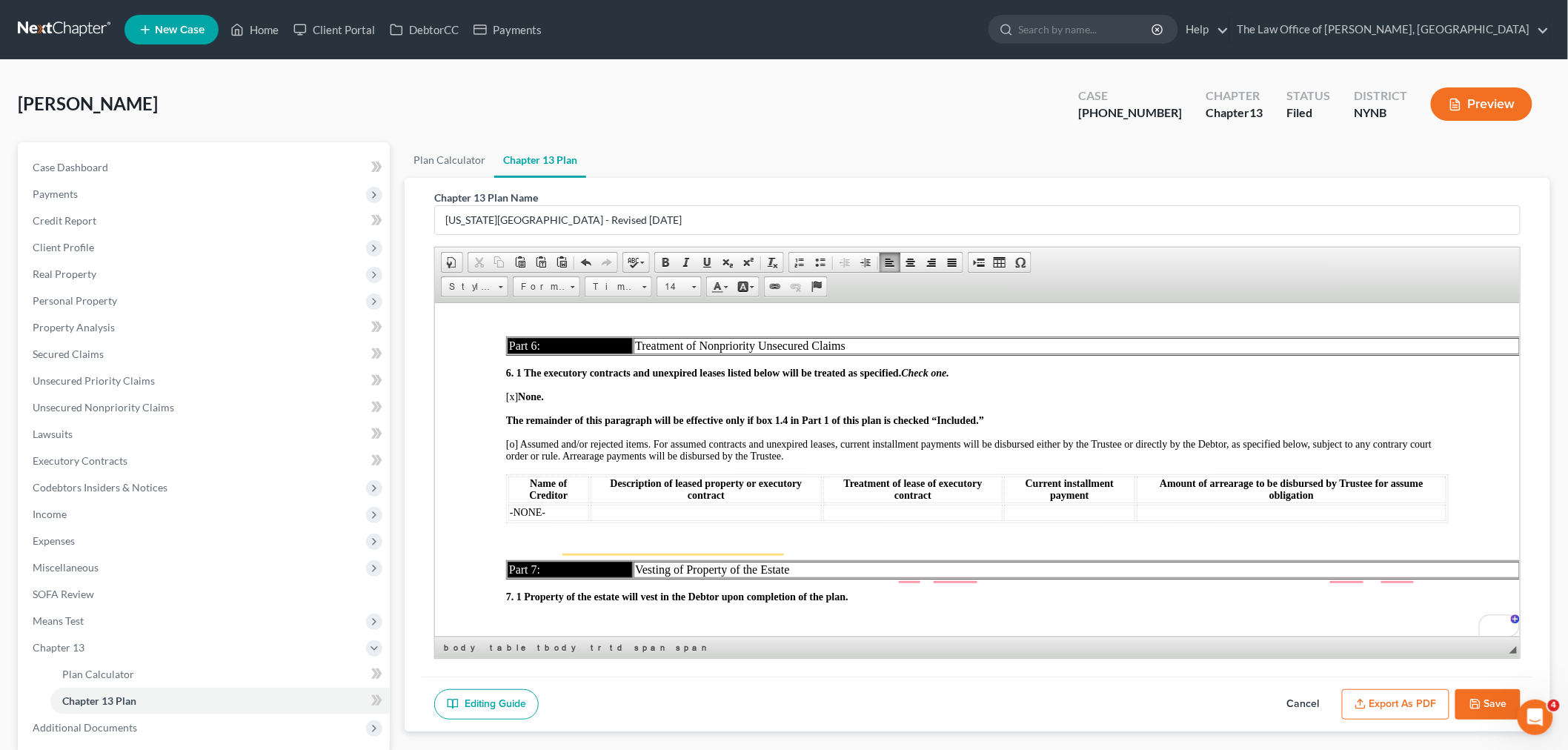
click at [1396, 701] on button "Export as PDF" at bounding box center [1396, 705] width 108 height 31
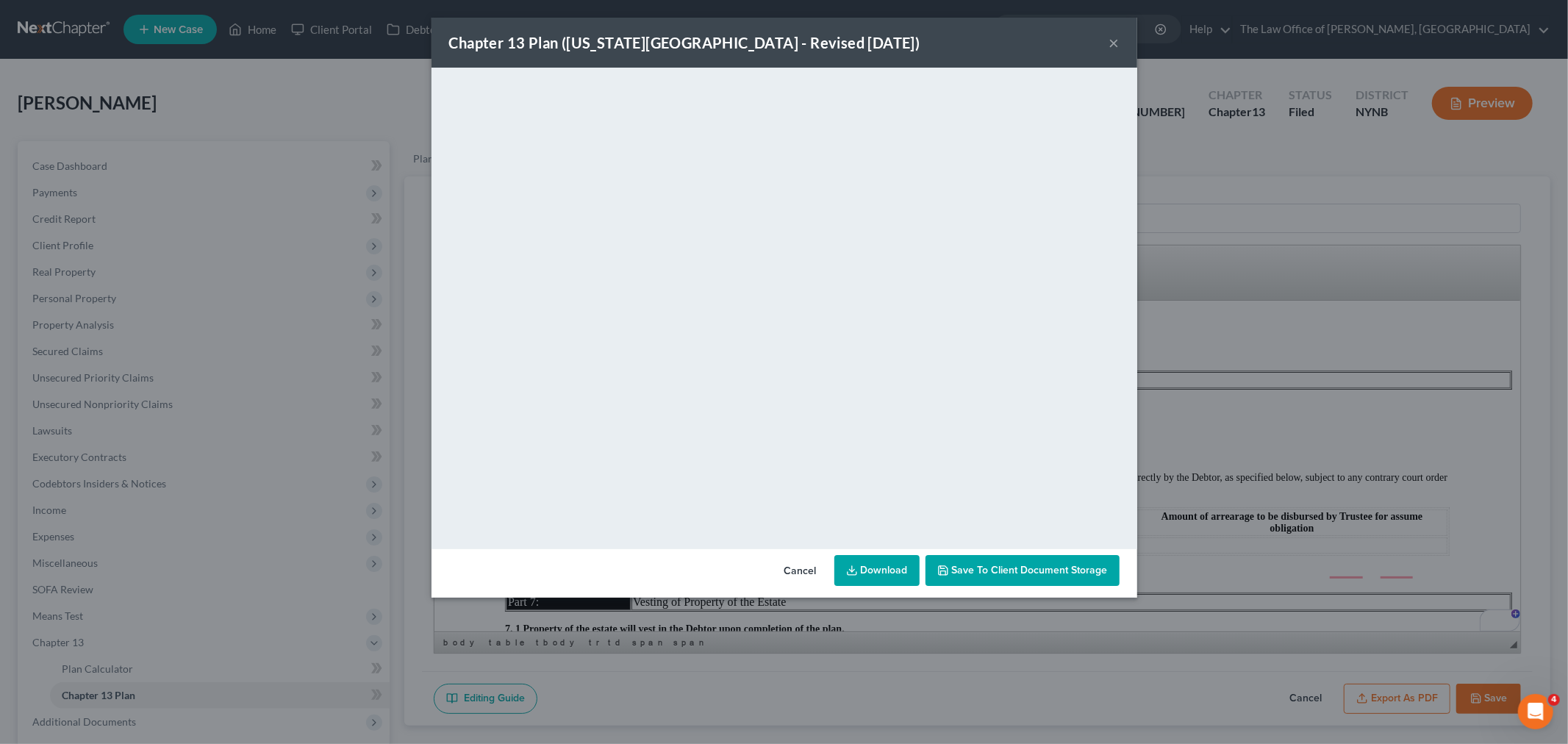
click at [1501, 714] on div "Chapter 13 Plan (New York Northern District - Revised 12/1/2024) × <object ng-a…" at bounding box center [784, 372] width 1568 height 744
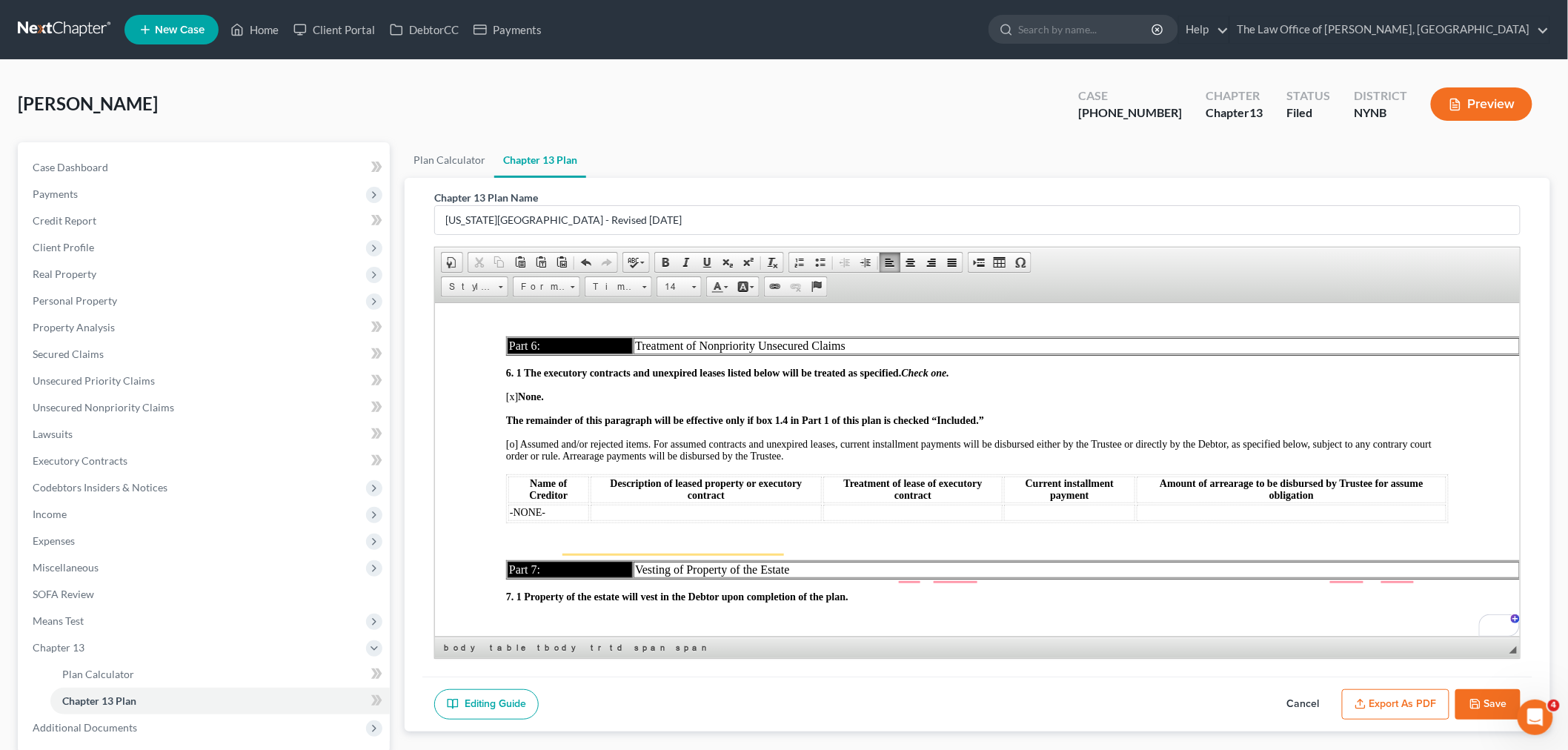
click at [1493, 702] on button "Save" at bounding box center [1488, 705] width 65 height 31
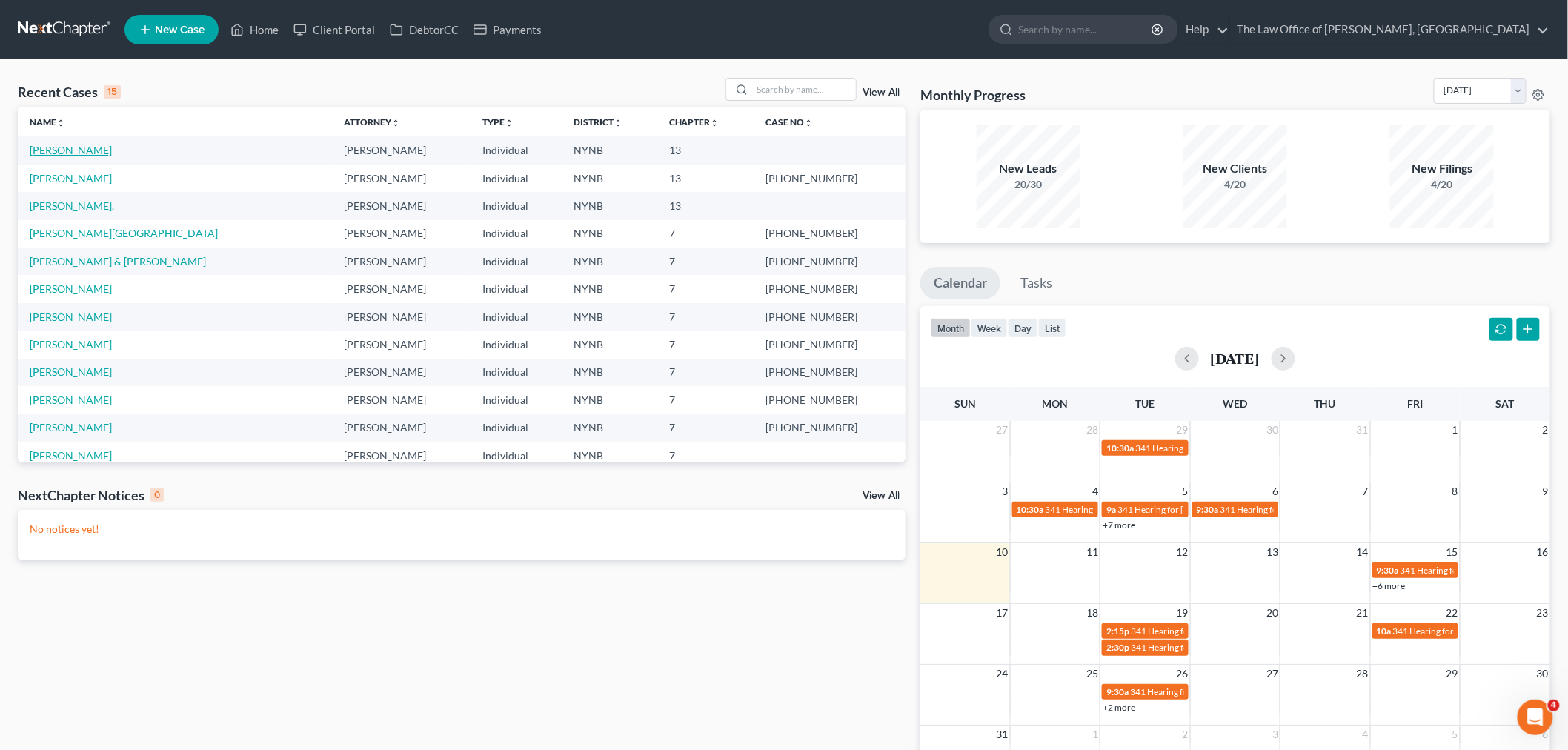
click at [87, 154] on link "[PERSON_NAME]" at bounding box center [70, 149] width 82 height 12
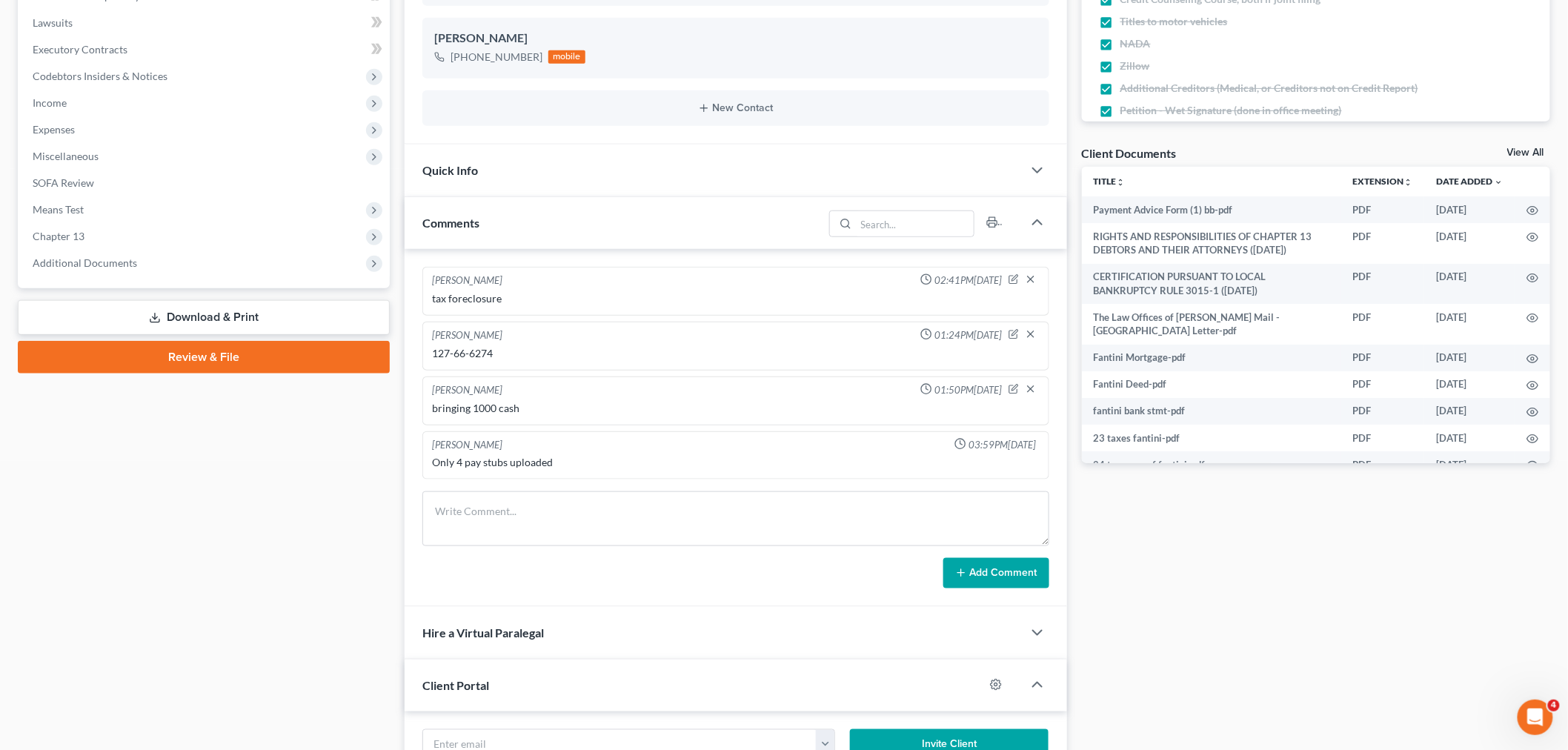
scroll to position [672, 0]
drag, startPoint x: 531, startPoint y: 360, endPoint x: 432, endPoint y: 355, distance: 99.1
click at [427, 356] on div "[PERSON_NAME] 01:24PM[DATE] 127-66-6274" at bounding box center [736, 346] width 627 height 49
copy div "127-66-6274"
click at [491, 53] on div "[PHONE_NUMBER]" at bounding box center [497, 58] width 92 height 15
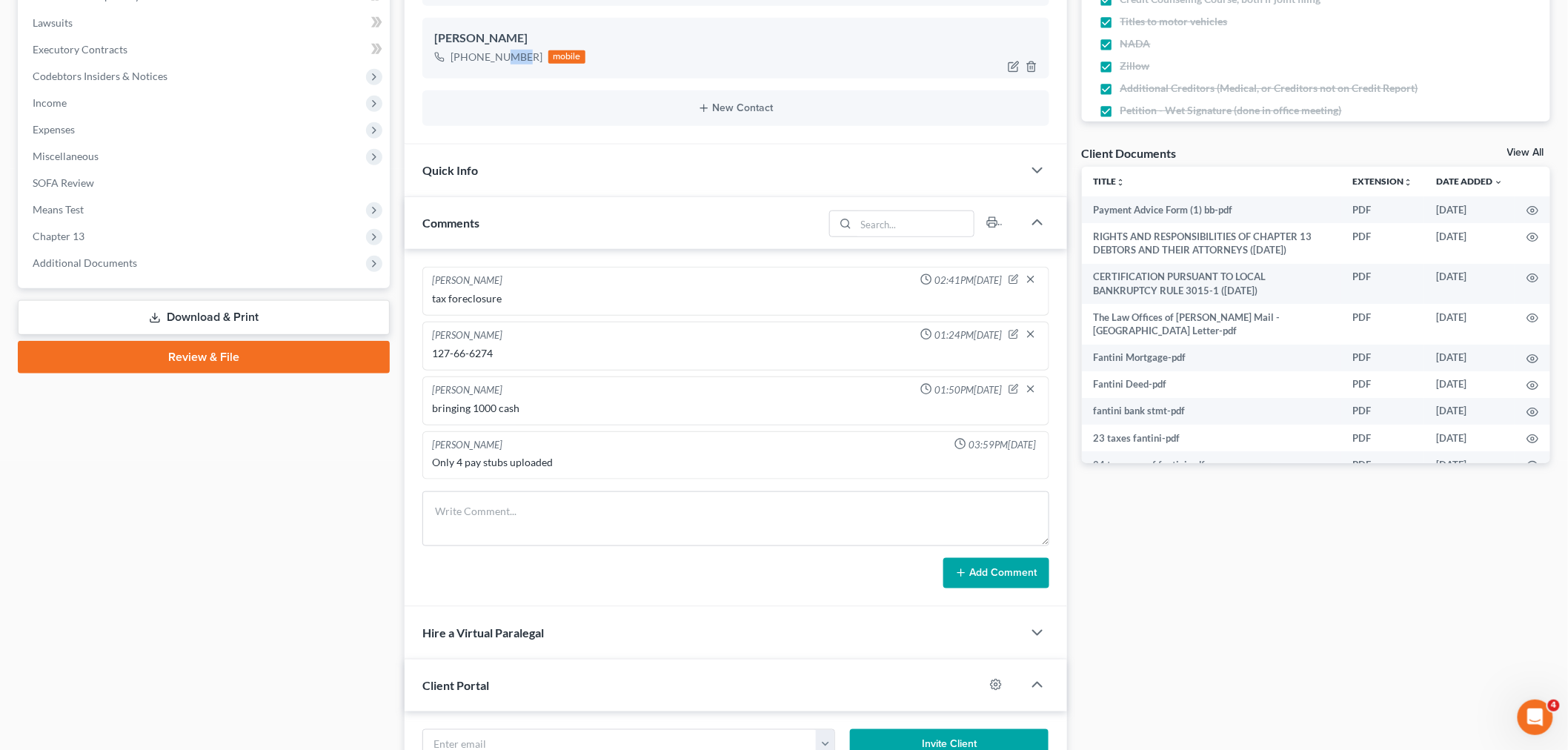
click at [491, 53] on div "[PHONE_NUMBER]" at bounding box center [497, 58] width 92 height 15
copy div "[PHONE_NUMBER]"
